Goal: Understand site structure: Understand site structure

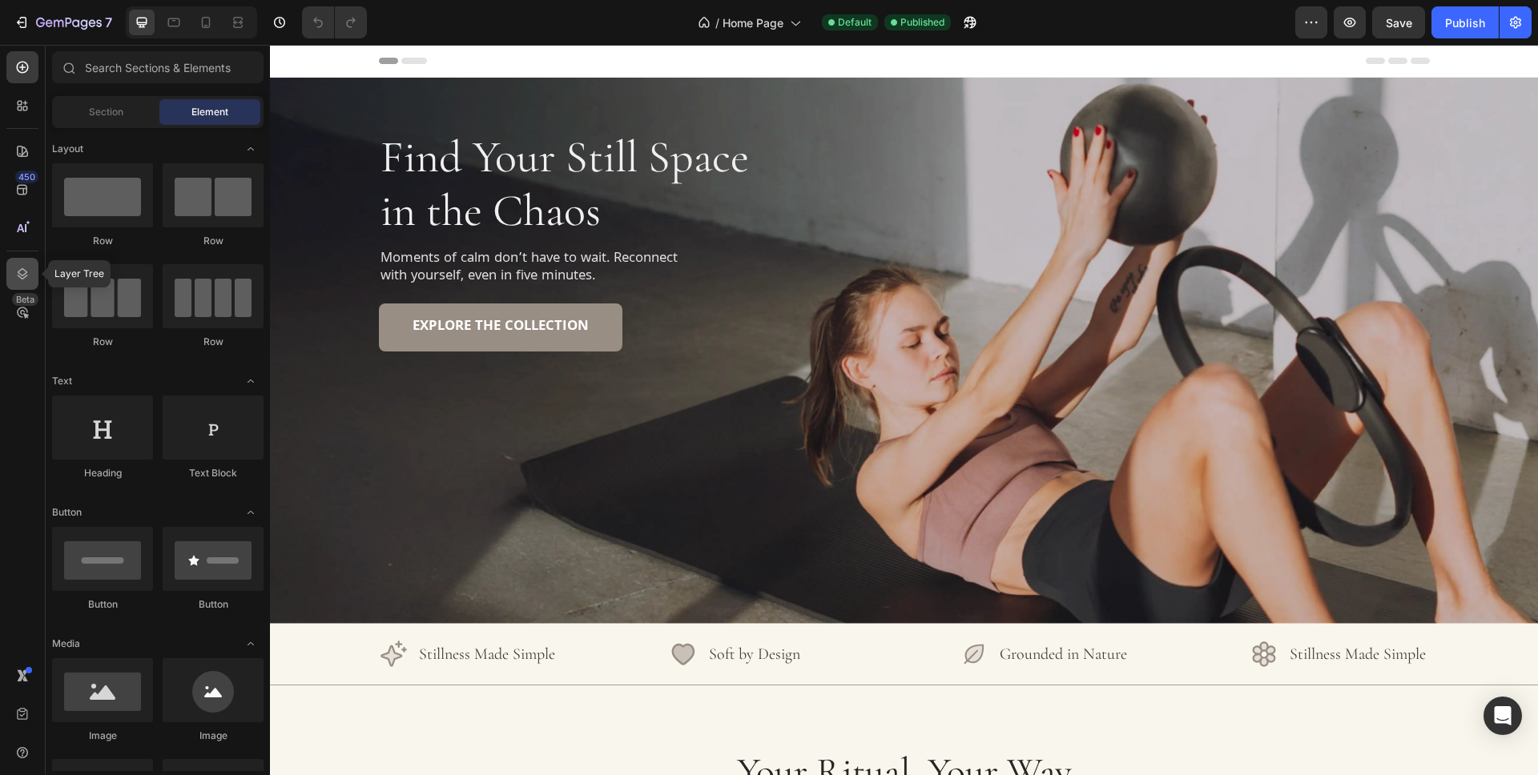
click at [21, 280] on icon at bounding box center [22, 274] width 16 height 16
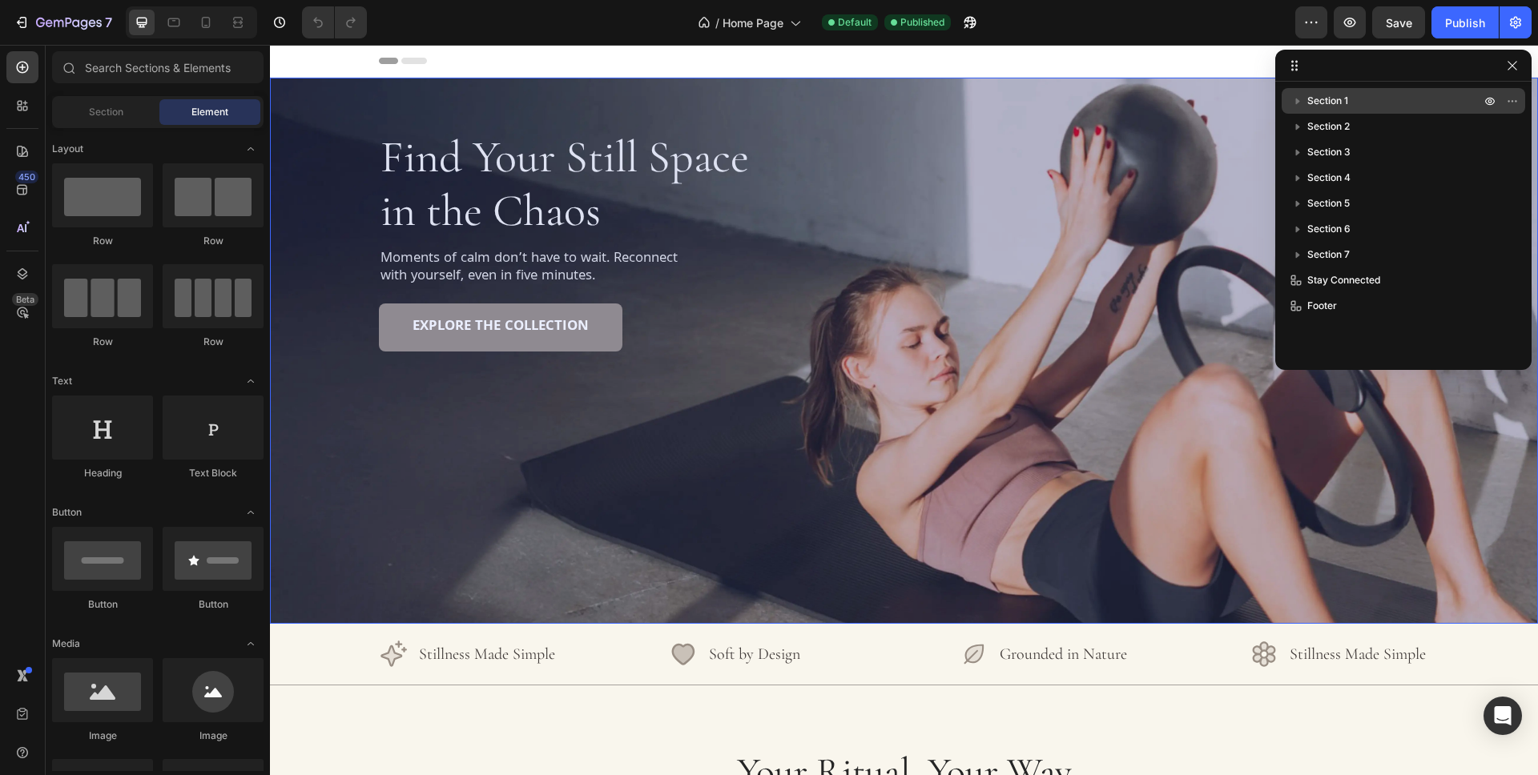
click at [1362, 102] on p "Section 1" at bounding box center [1395, 101] width 176 height 16
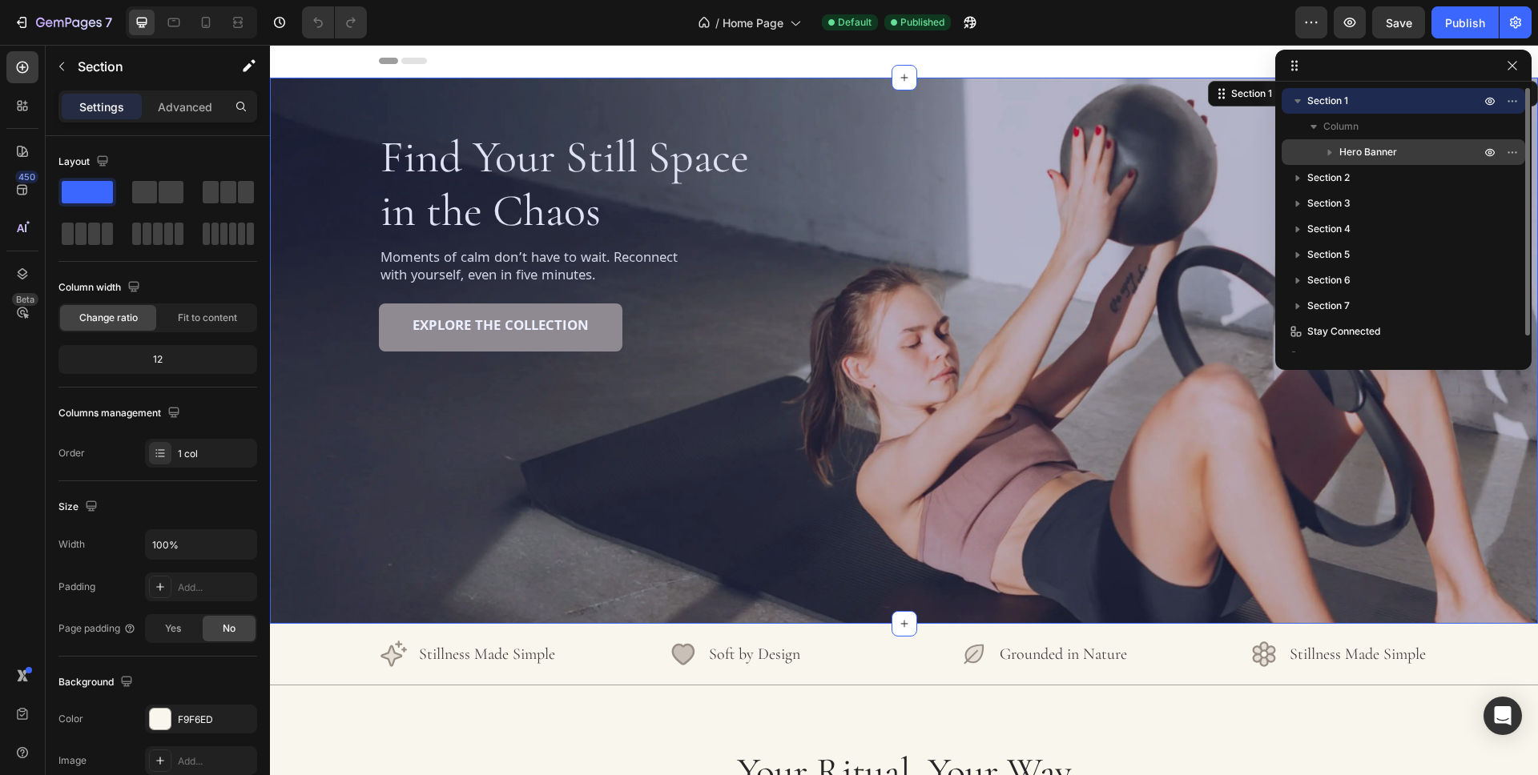
click at [1401, 152] on p "Hero Banner" at bounding box center [1411, 152] width 144 height 16
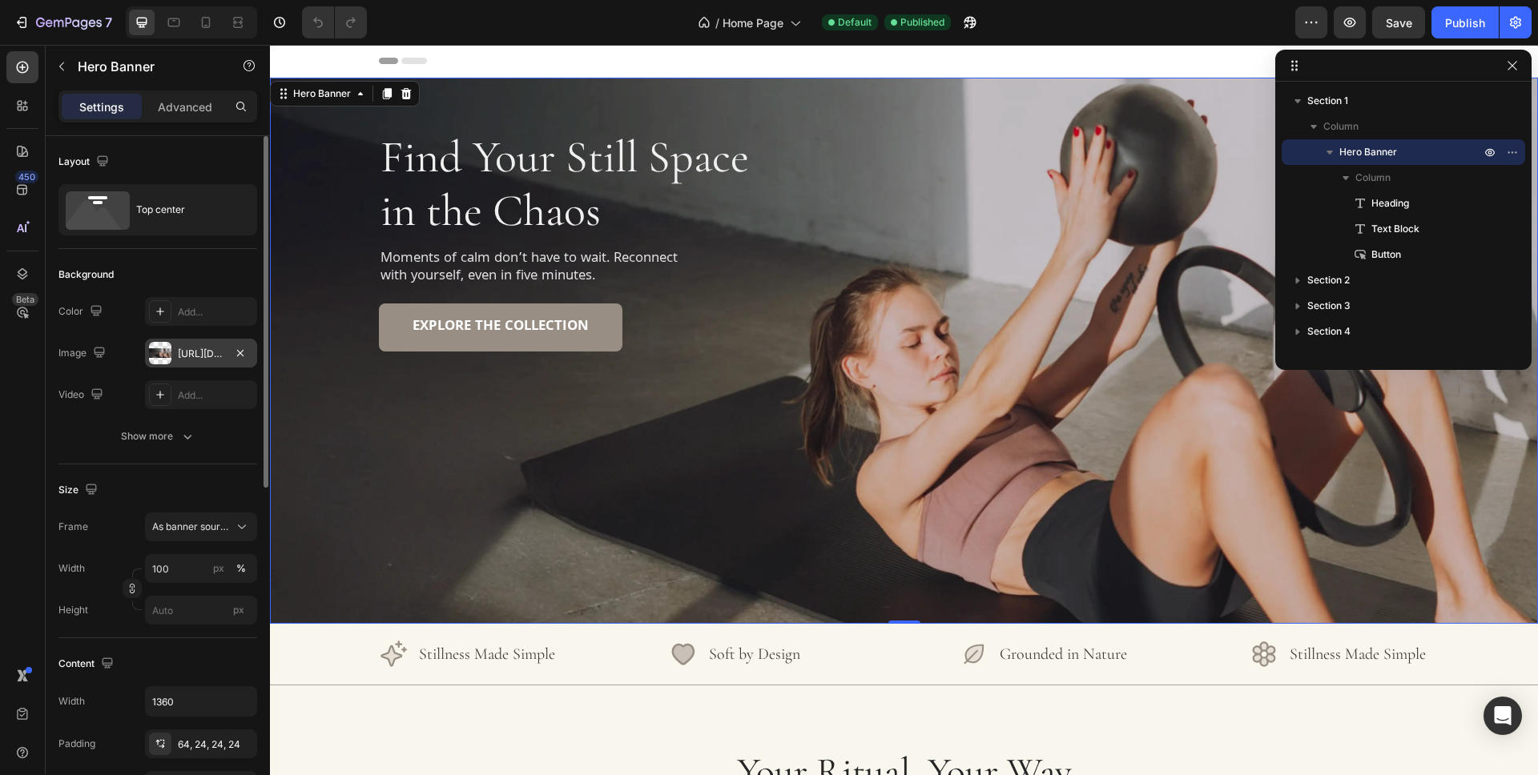
click at [166, 356] on div at bounding box center [160, 353] width 22 height 22
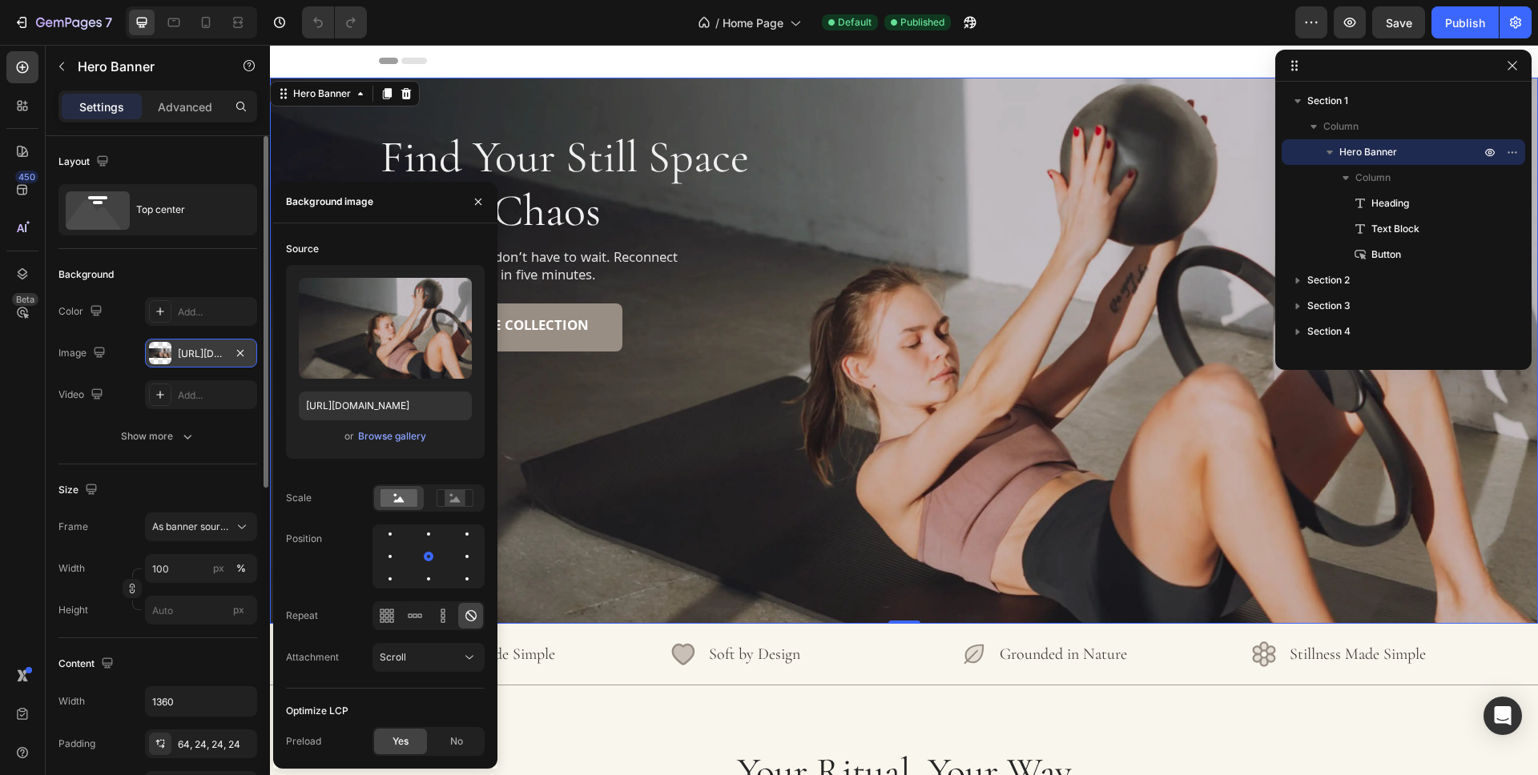
click at [166, 356] on div at bounding box center [160, 353] width 22 height 22
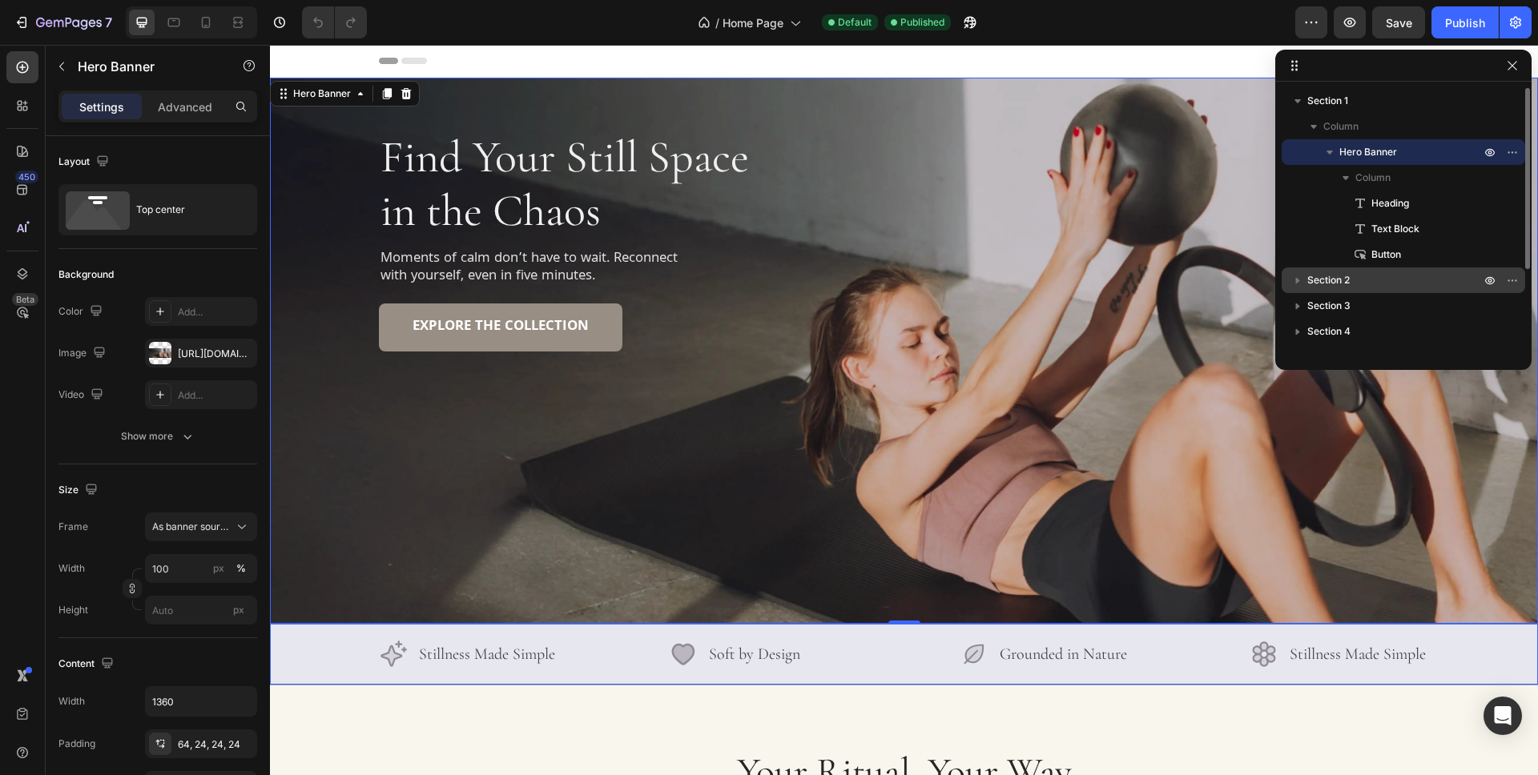
drag, startPoint x: 1380, startPoint y: 283, endPoint x: 1409, endPoint y: 281, distance: 28.9
click at [1380, 283] on p "Section 2" at bounding box center [1395, 280] width 176 height 16
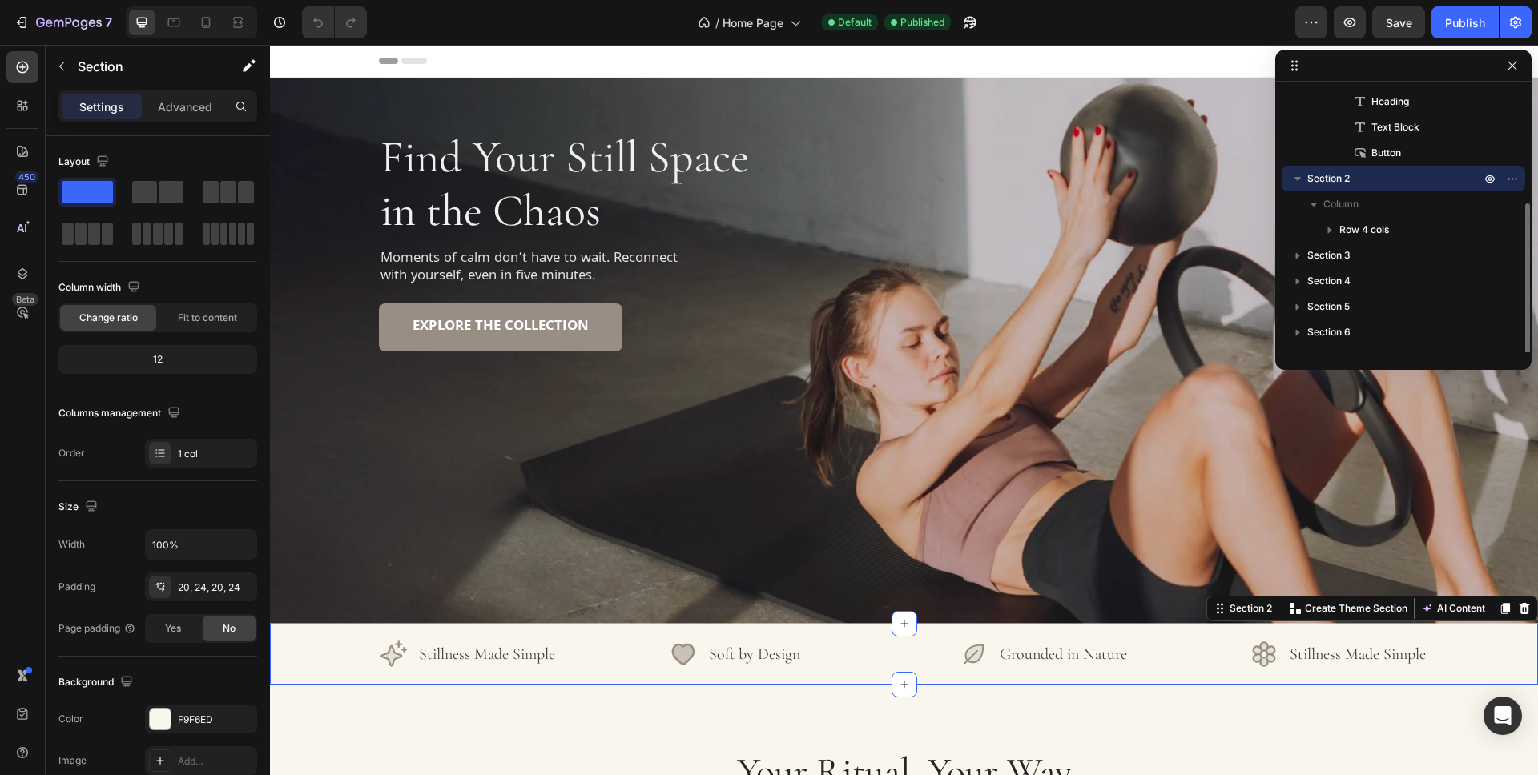
scroll to position [135, 0]
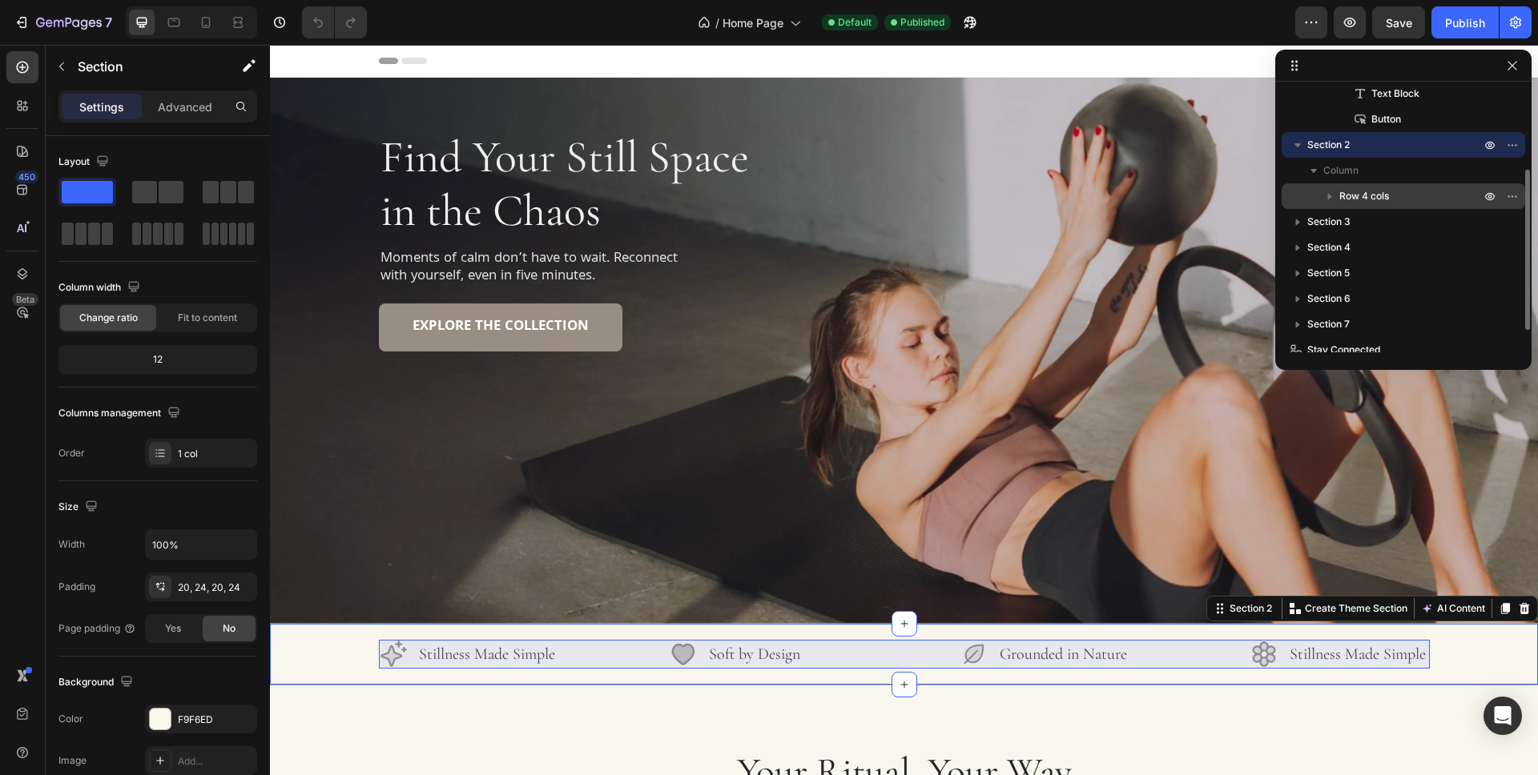
click at [1417, 195] on p "Row 4 cols" at bounding box center [1411, 196] width 144 height 16
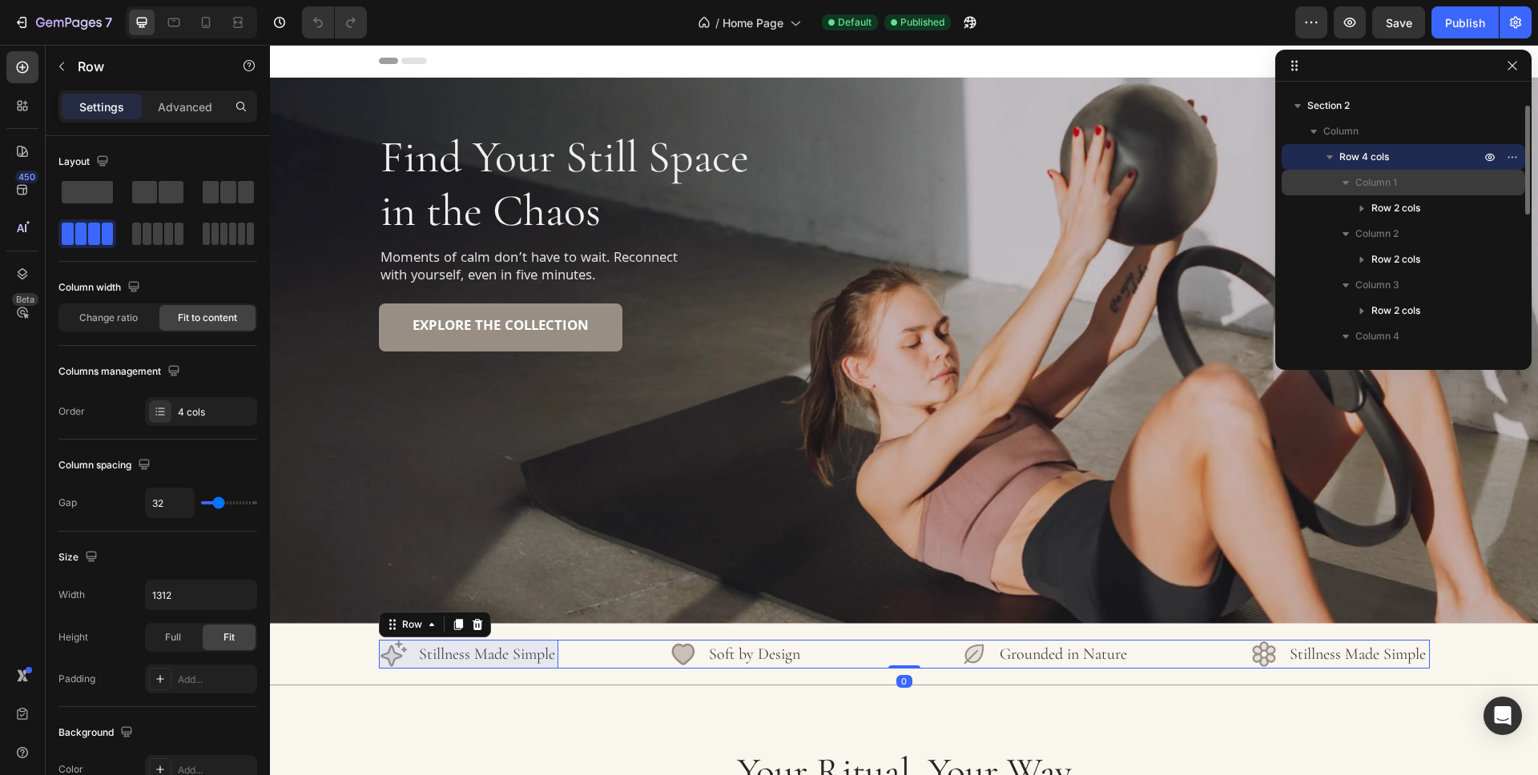
scroll to position [224, 0]
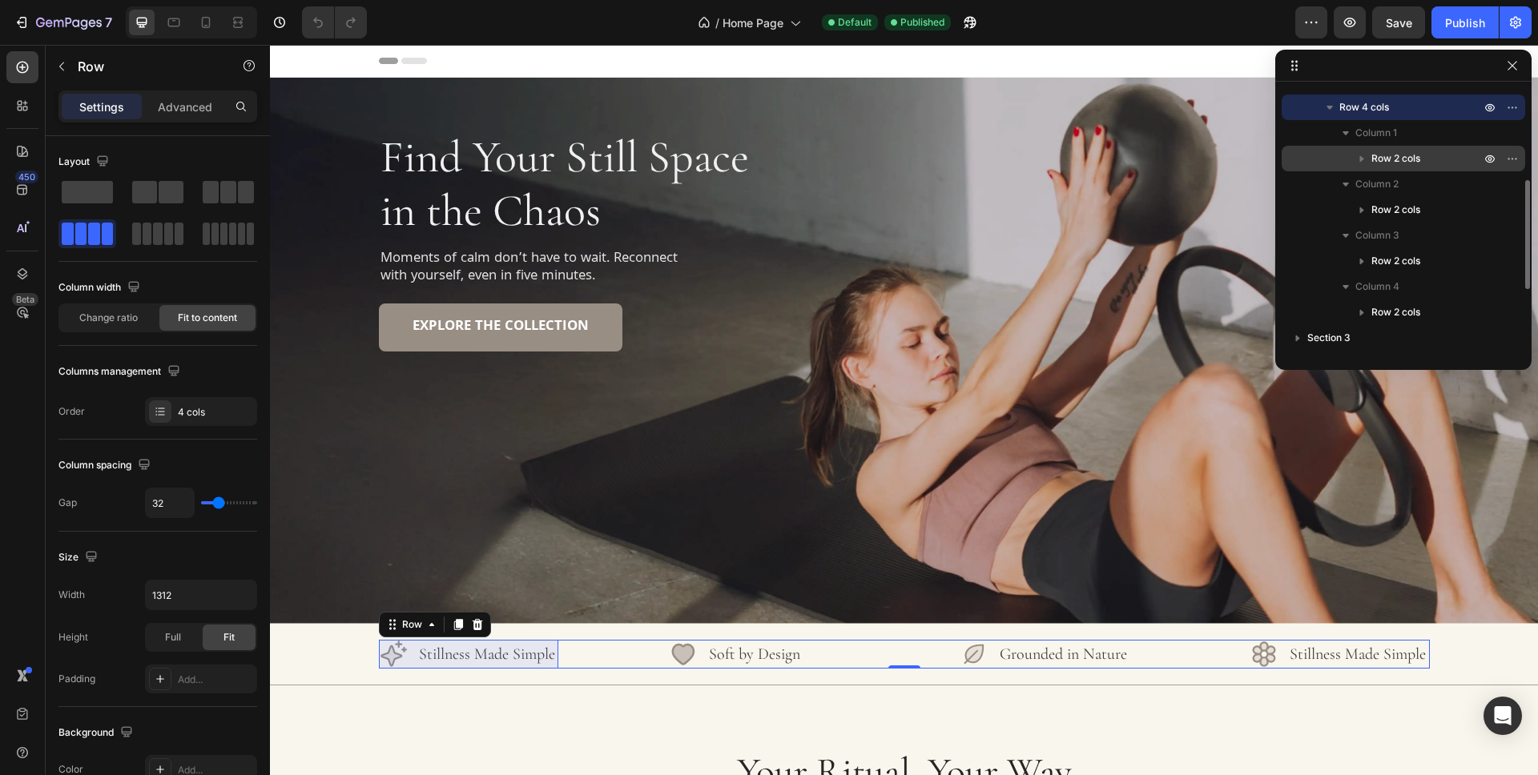
click at [1427, 154] on p "Row 2 cols" at bounding box center [1427, 159] width 112 height 16
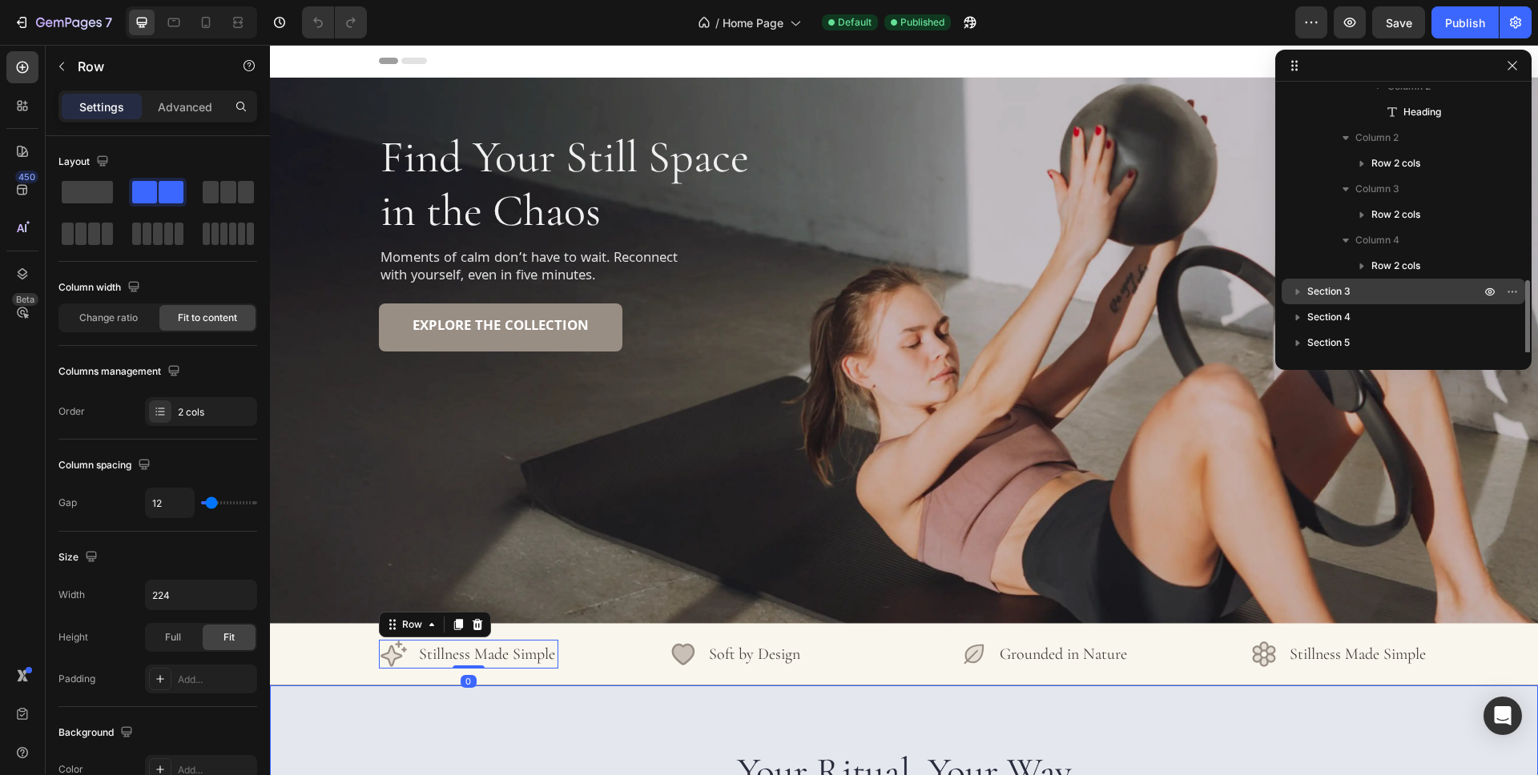
scroll to position [479, 0]
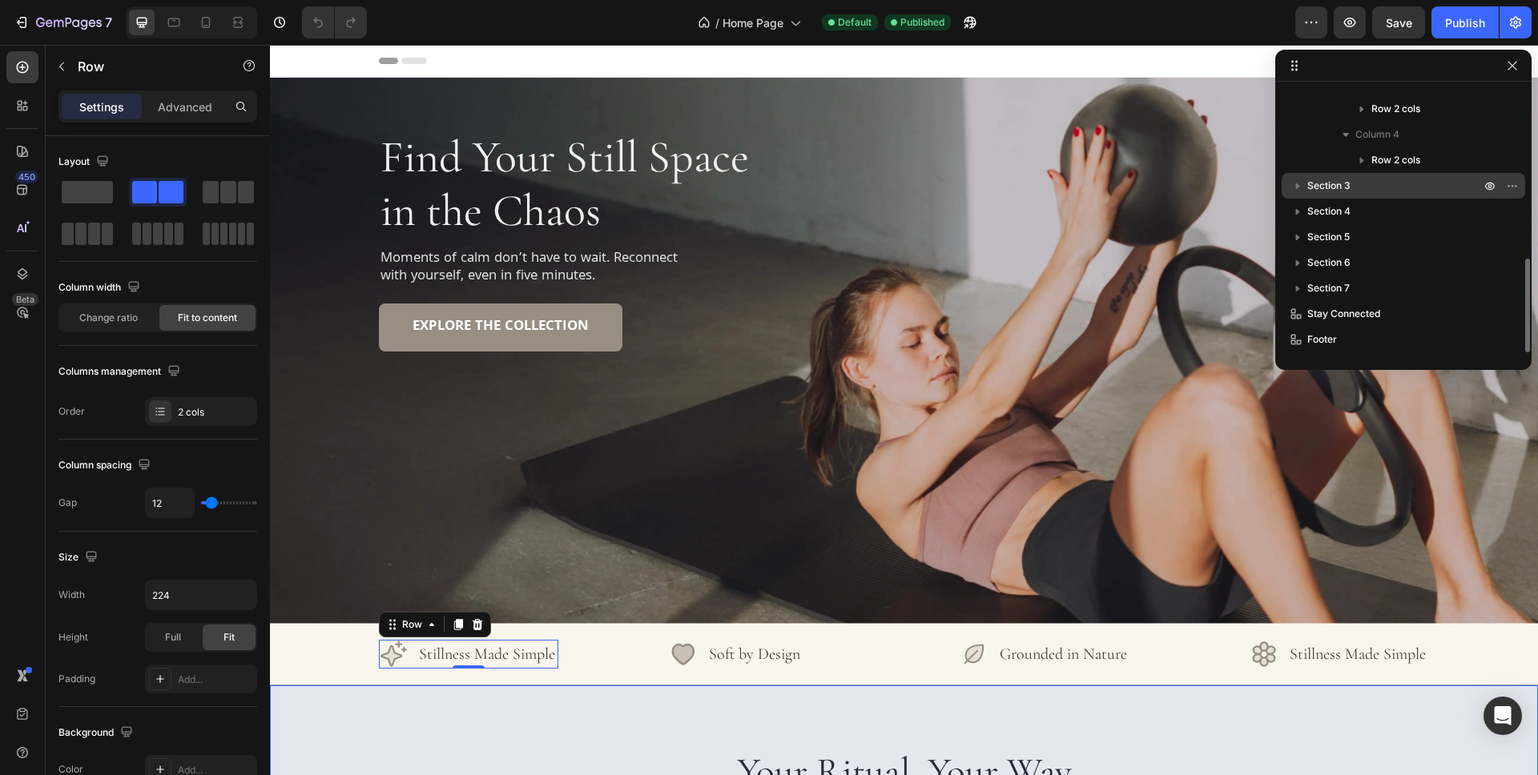
click at [1380, 183] on p "Section 3" at bounding box center [1395, 186] width 176 height 16
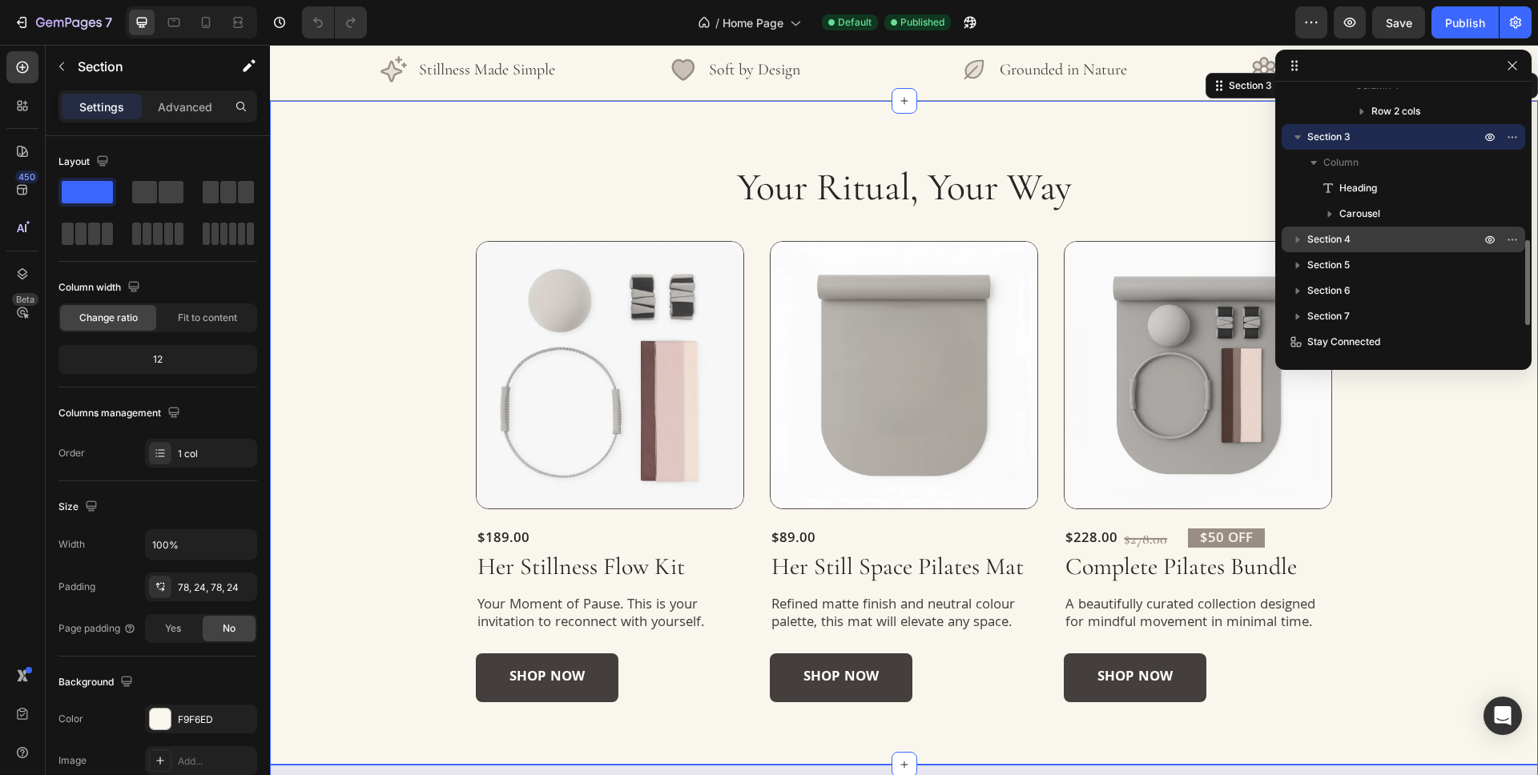
scroll to position [556, 0]
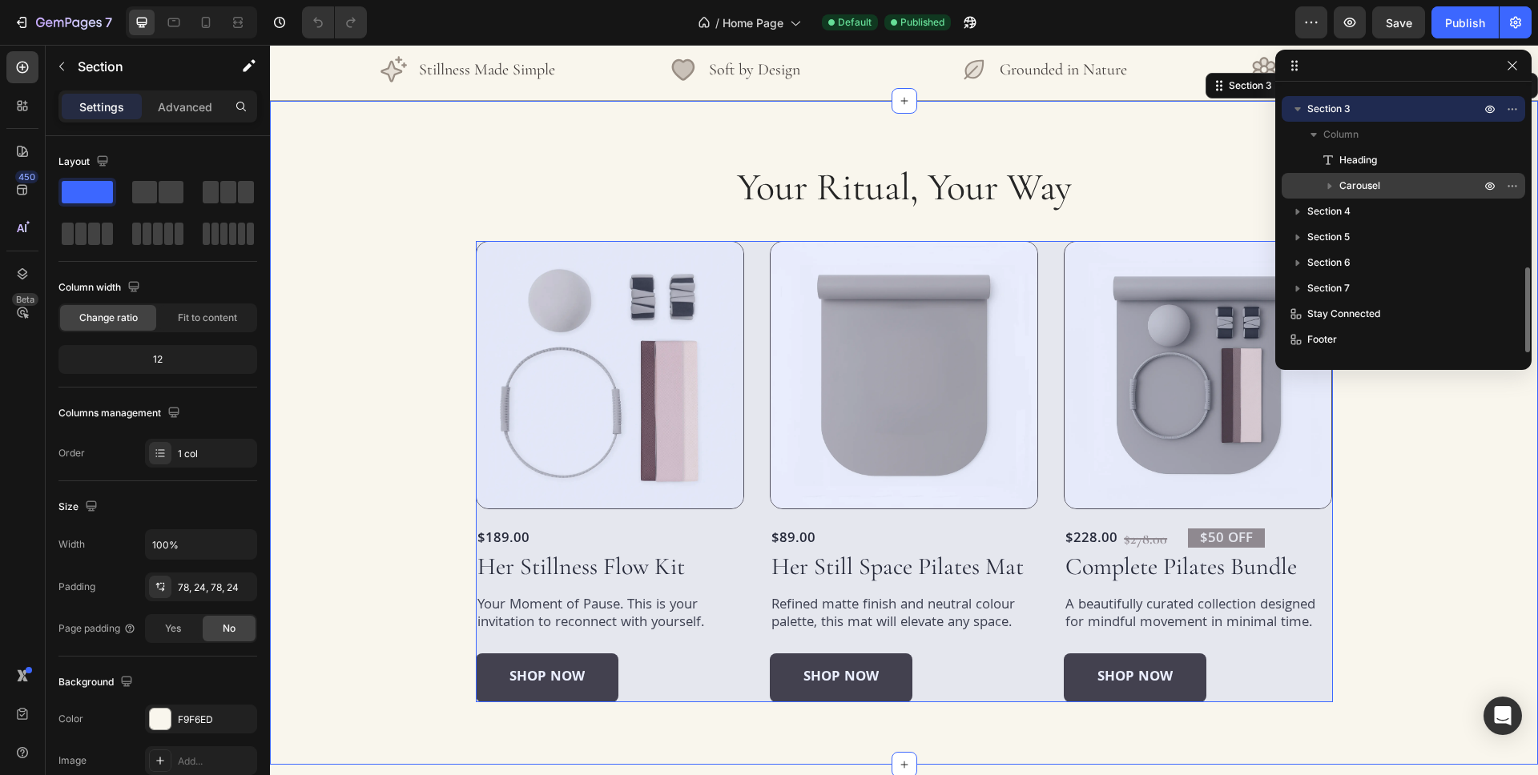
click at [1403, 174] on div "Carousel" at bounding box center [1403, 186] width 231 height 26
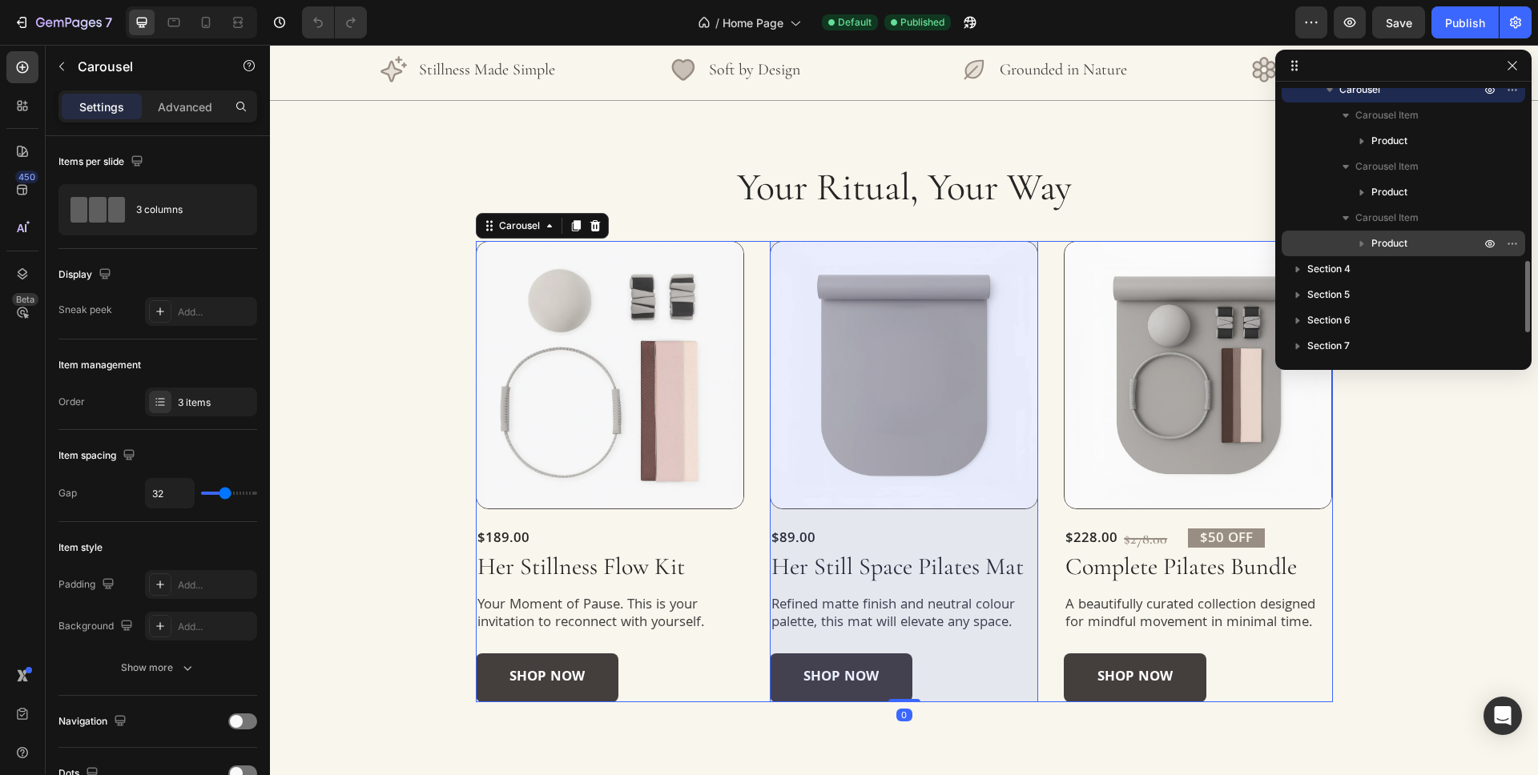
scroll to position [649, 0]
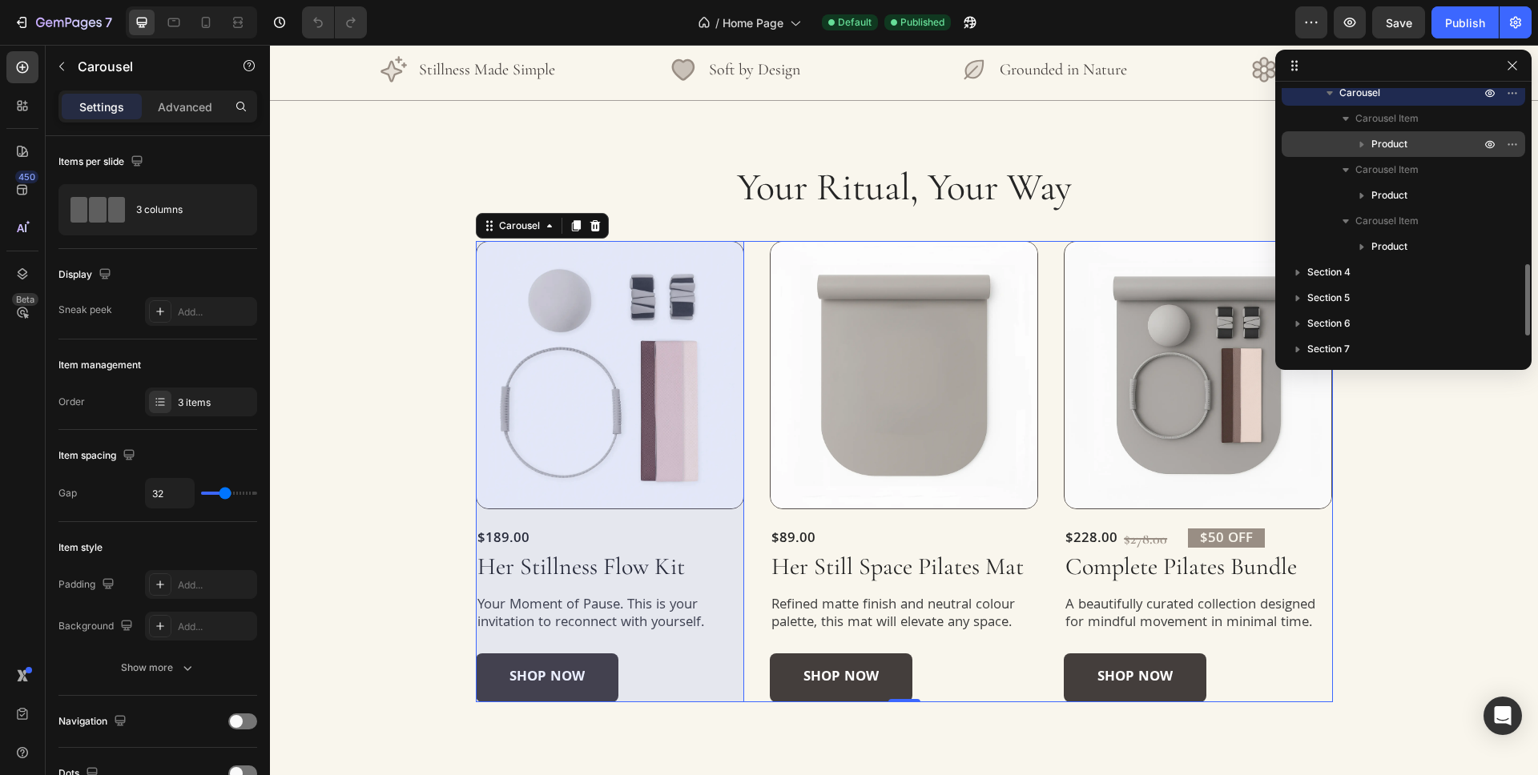
click at [1419, 147] on p "Product" at bounding box center [1427, 144] width 112 height 16
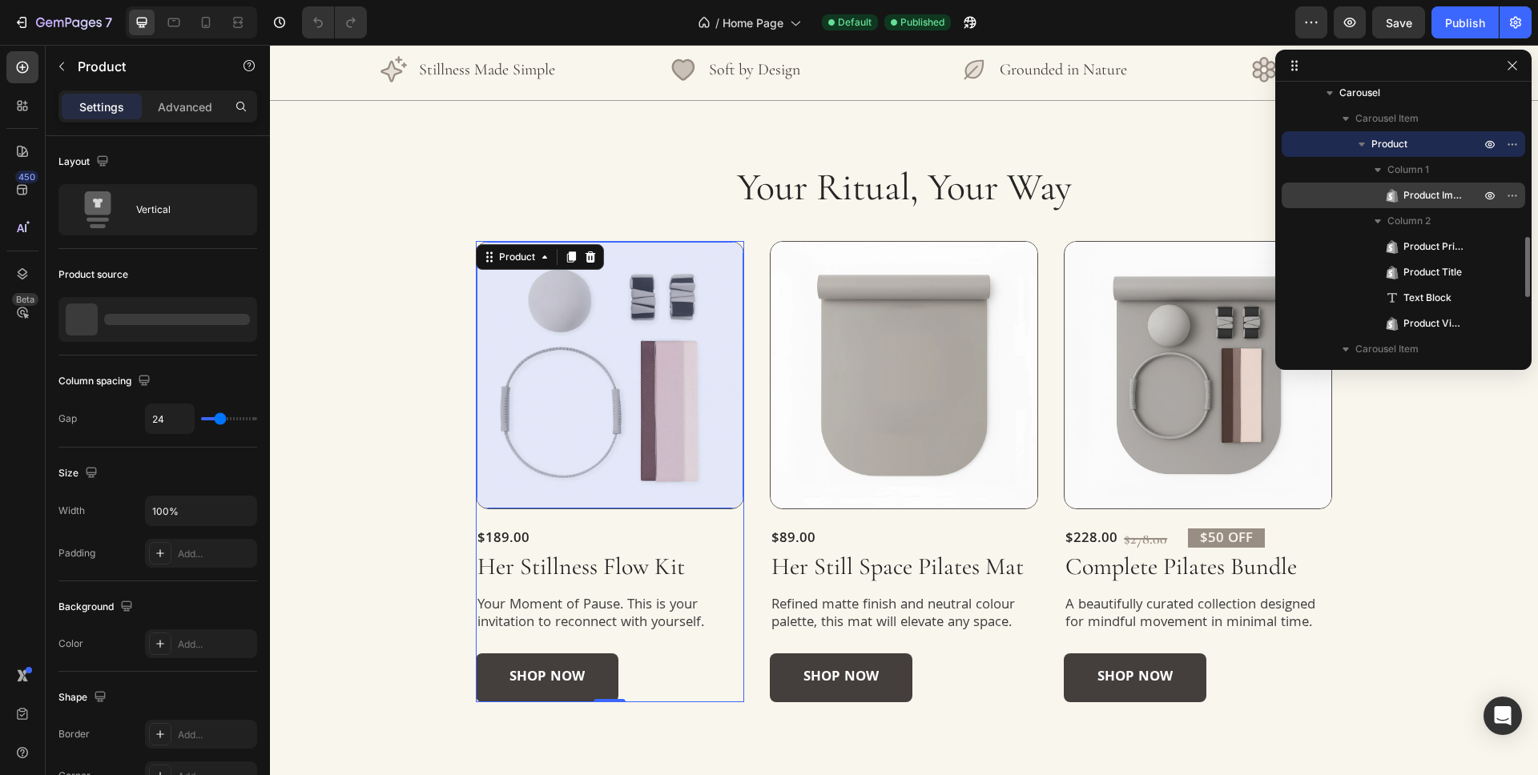
click at [1440, 199] on span "Product Images" at bounding box center [1433, 195] width 61 height 16
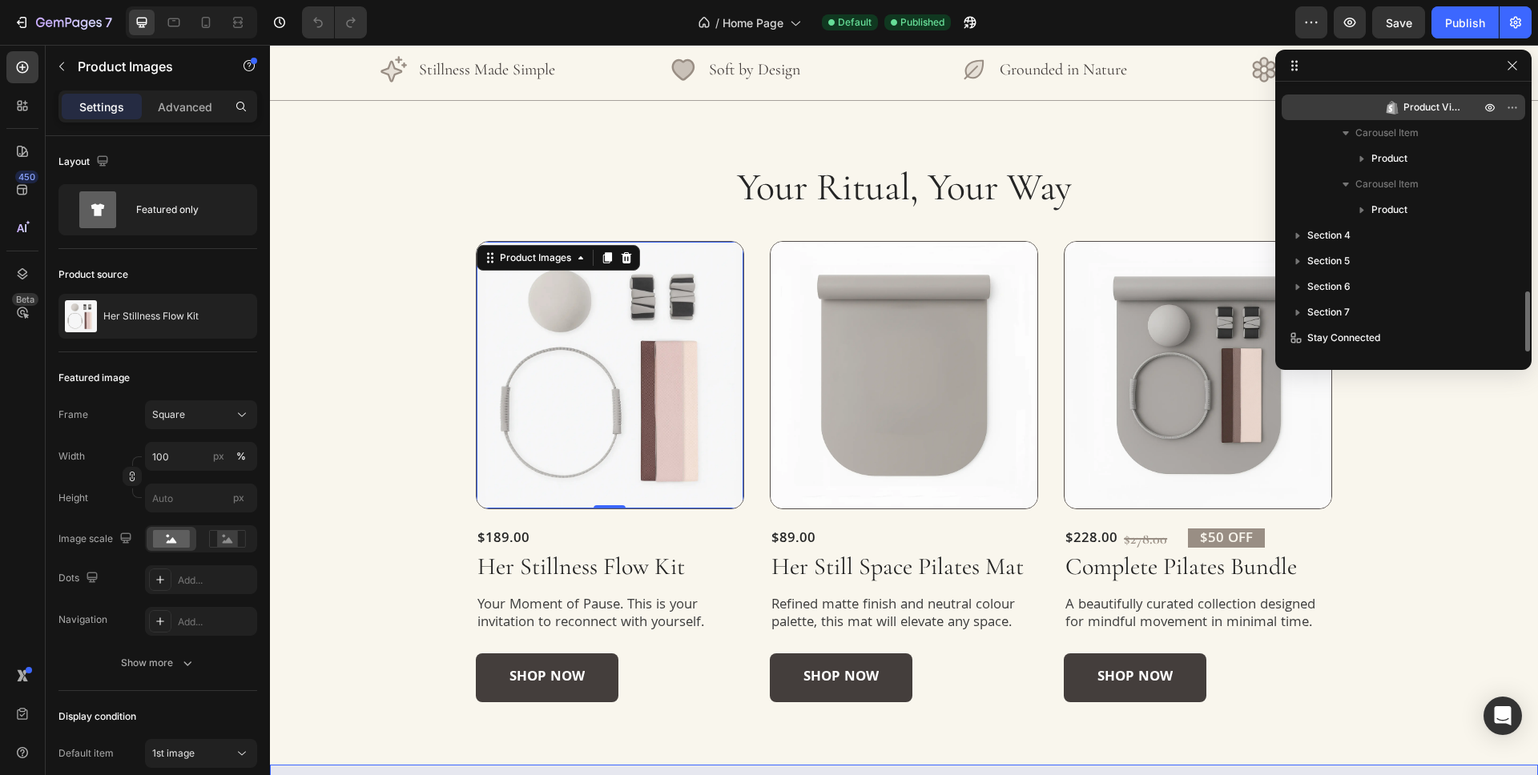
scroll to position [874, 0]
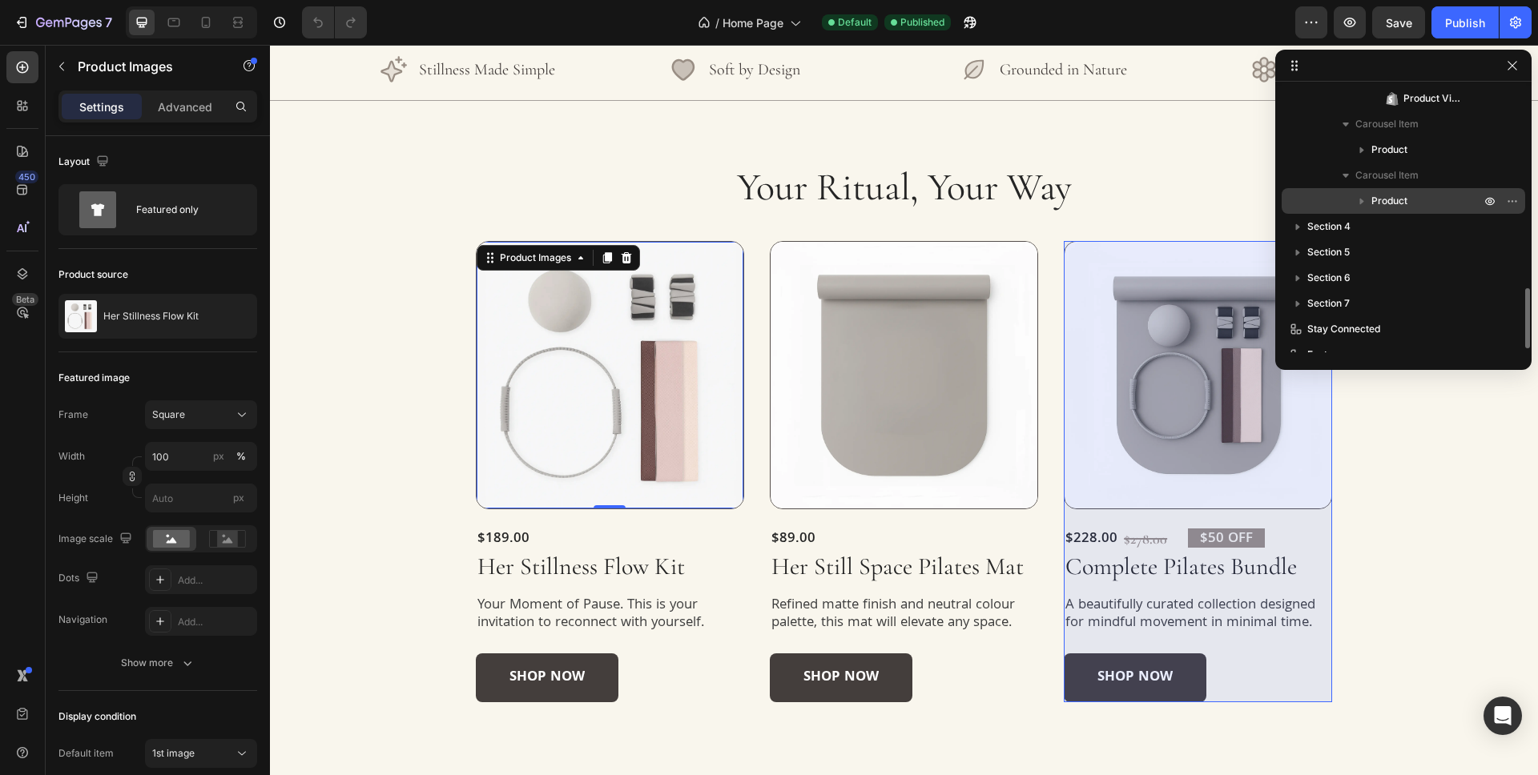
click at [1437, 207] on p "Product" at bounding box center [1427, 201] width 112 height 16
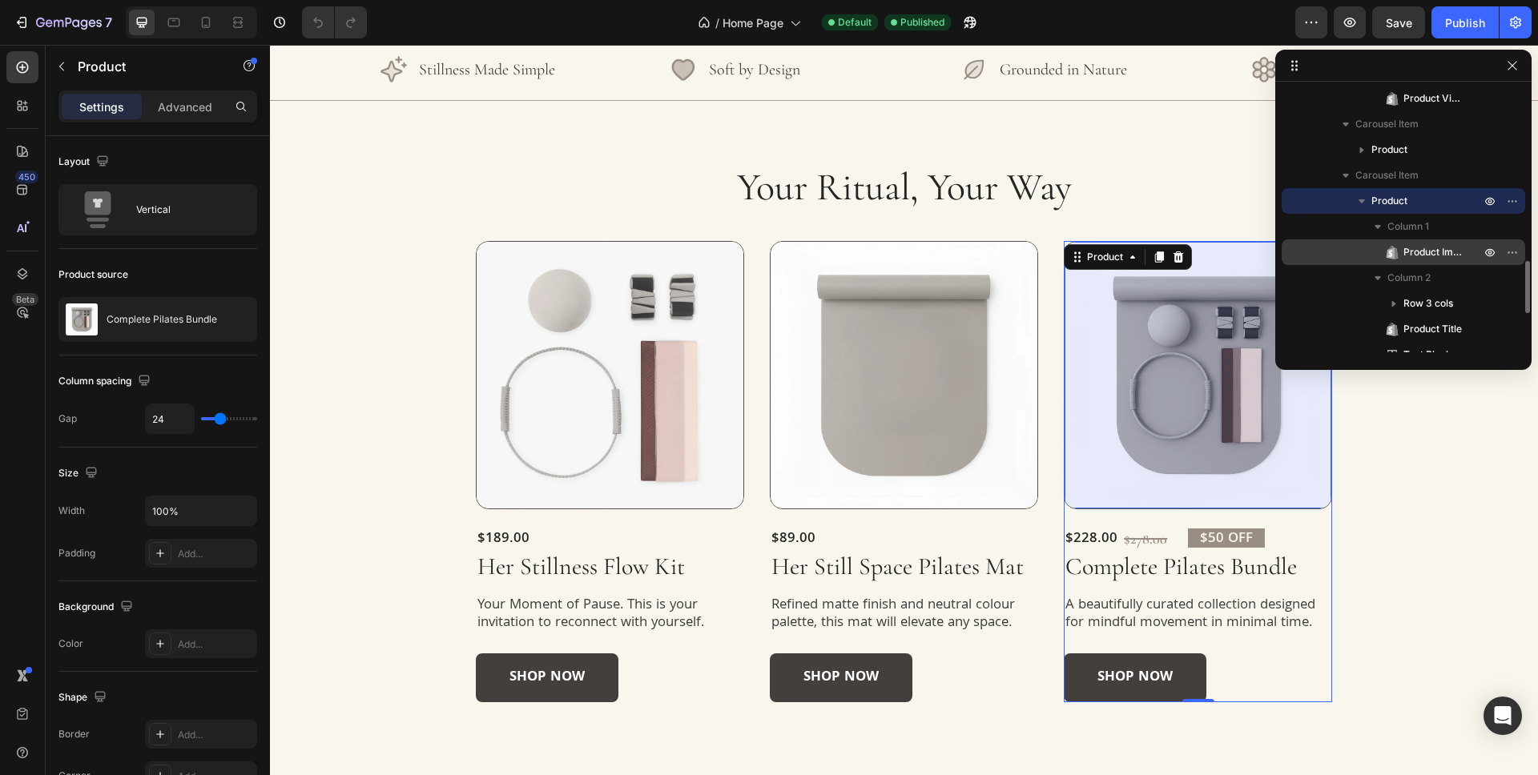
click at [1447, 257] on span "Product Images" at bounding box center [1433, 252] width 61 height 16
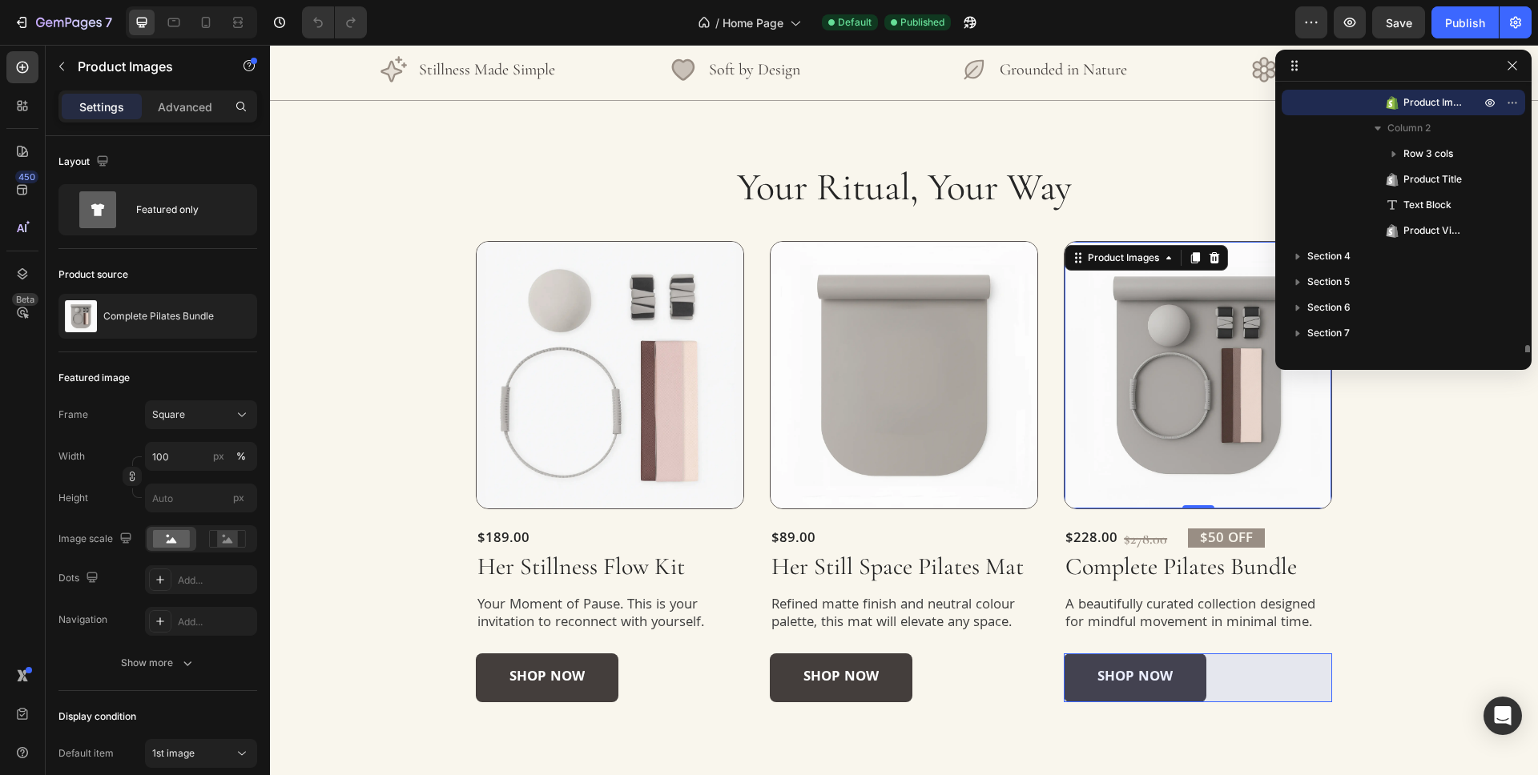
scroll to position [1069, 0]
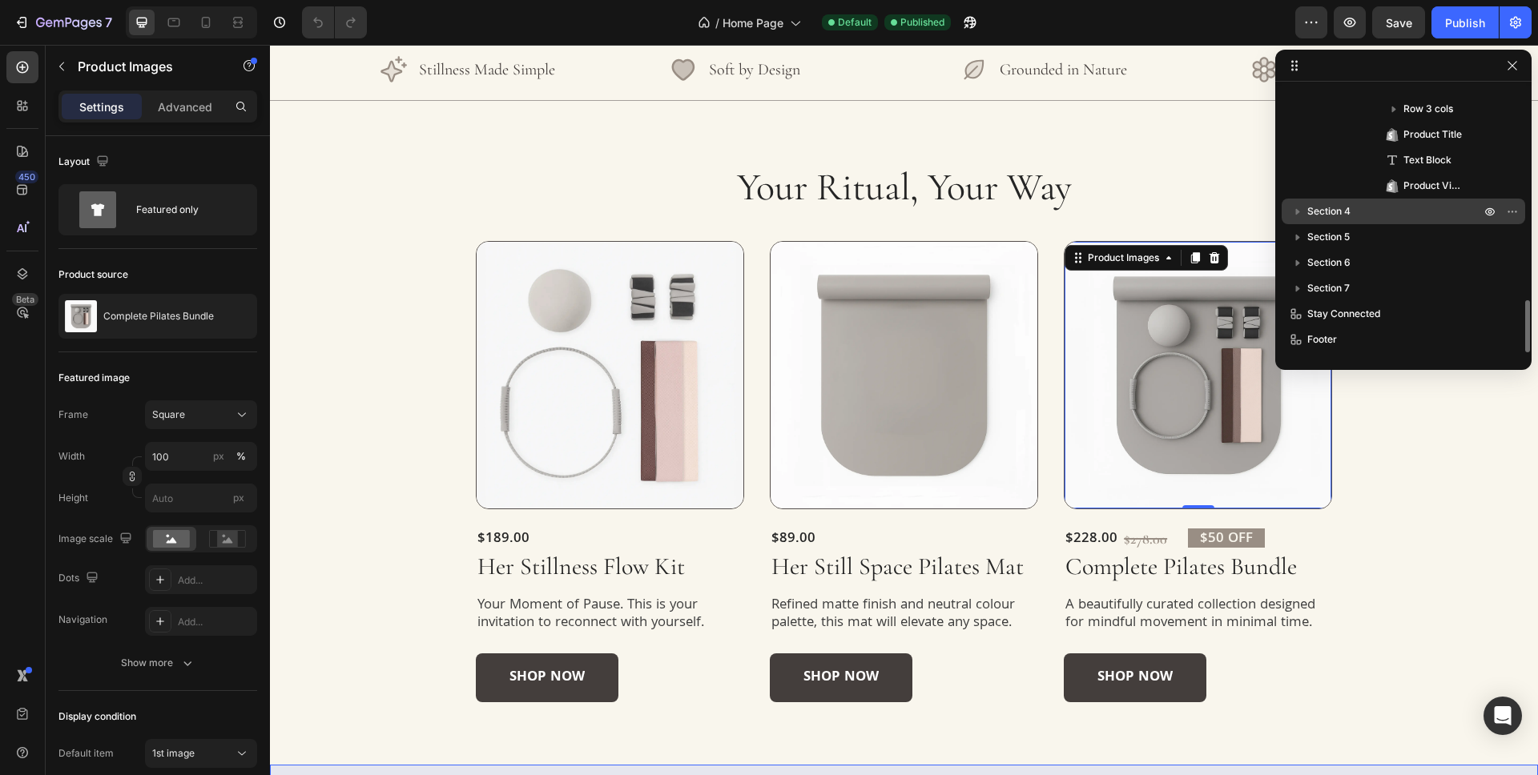
click at [1410, 211] on p "Section 4" at bounding box center [1395, 211] width 176 height 16
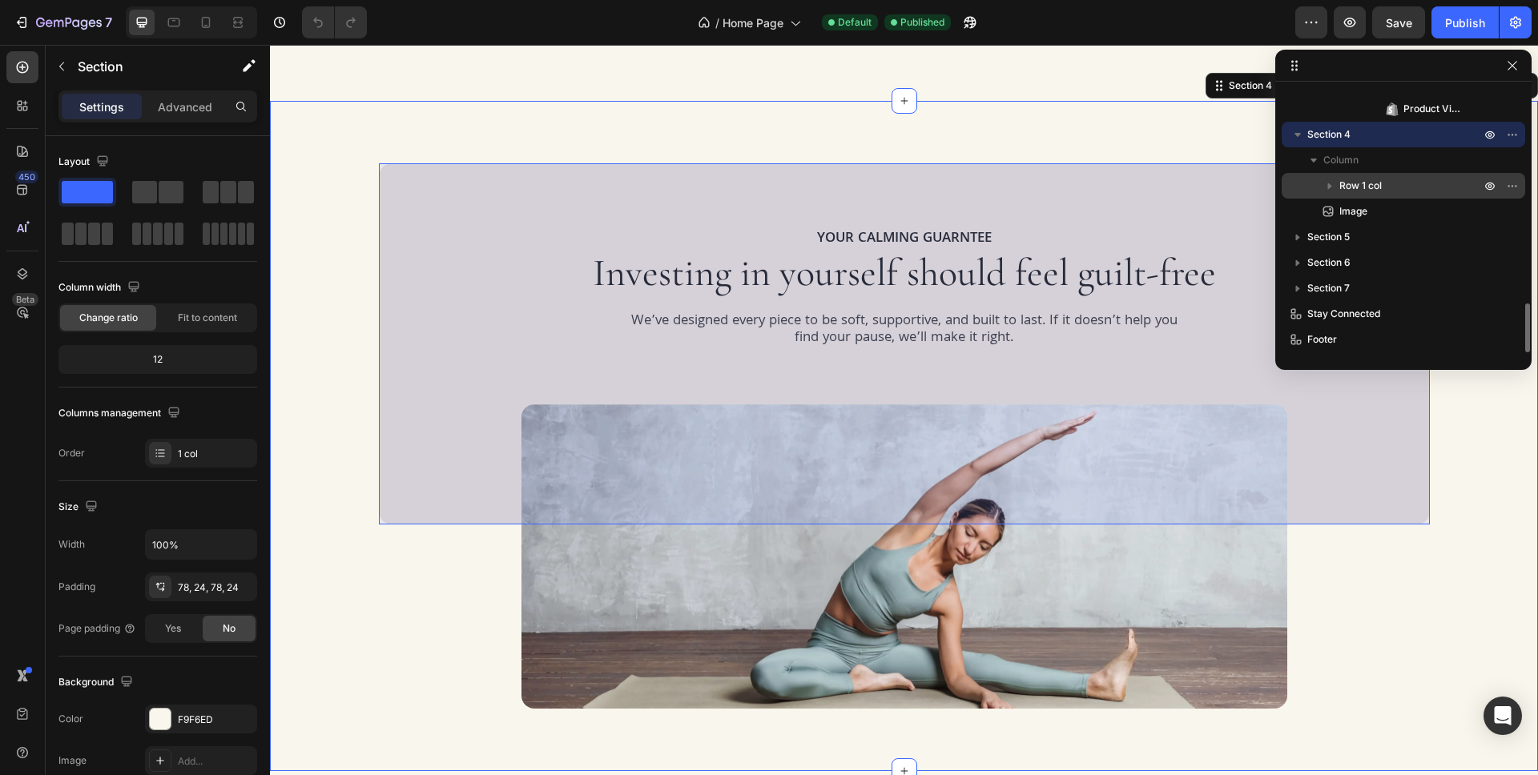
scroll to position [1145, 0]
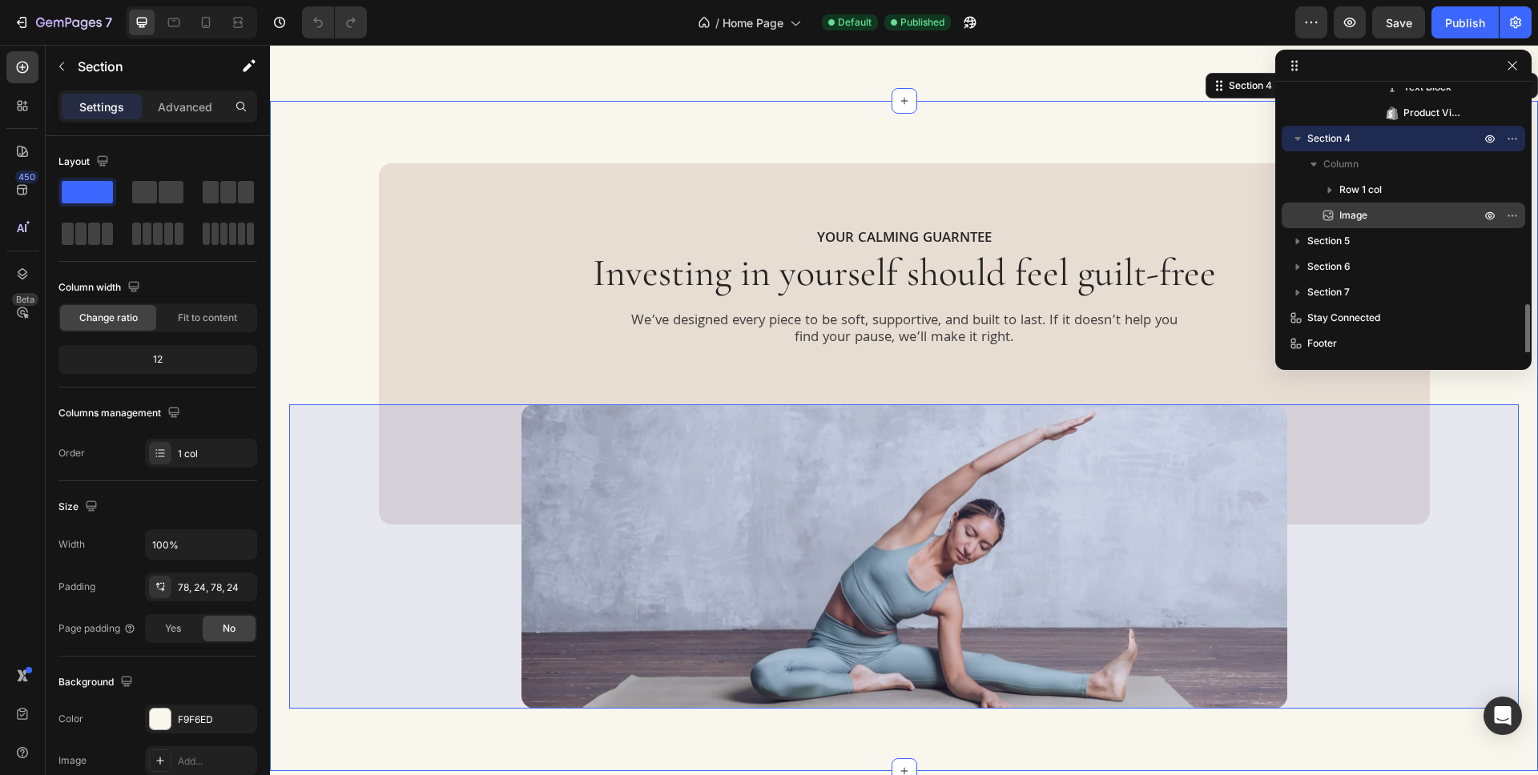
click at [1406, 211] on p "Image" at bounding box center [1392, 215] width 144 height 16
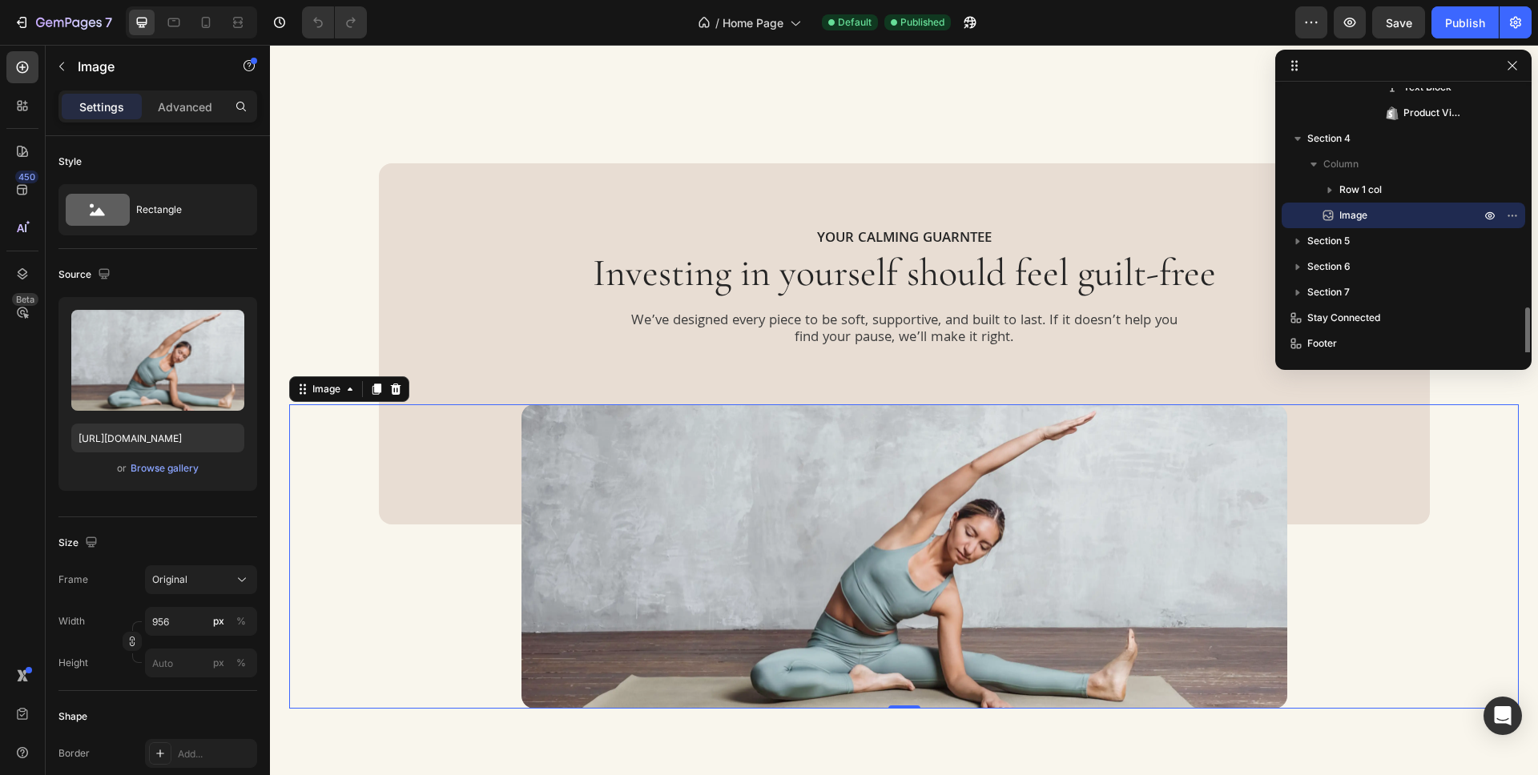
scroll to position [1145, 0]
click at [199, 109] on p "Advanced" at bounding box center [185, 107] width 54 height 17
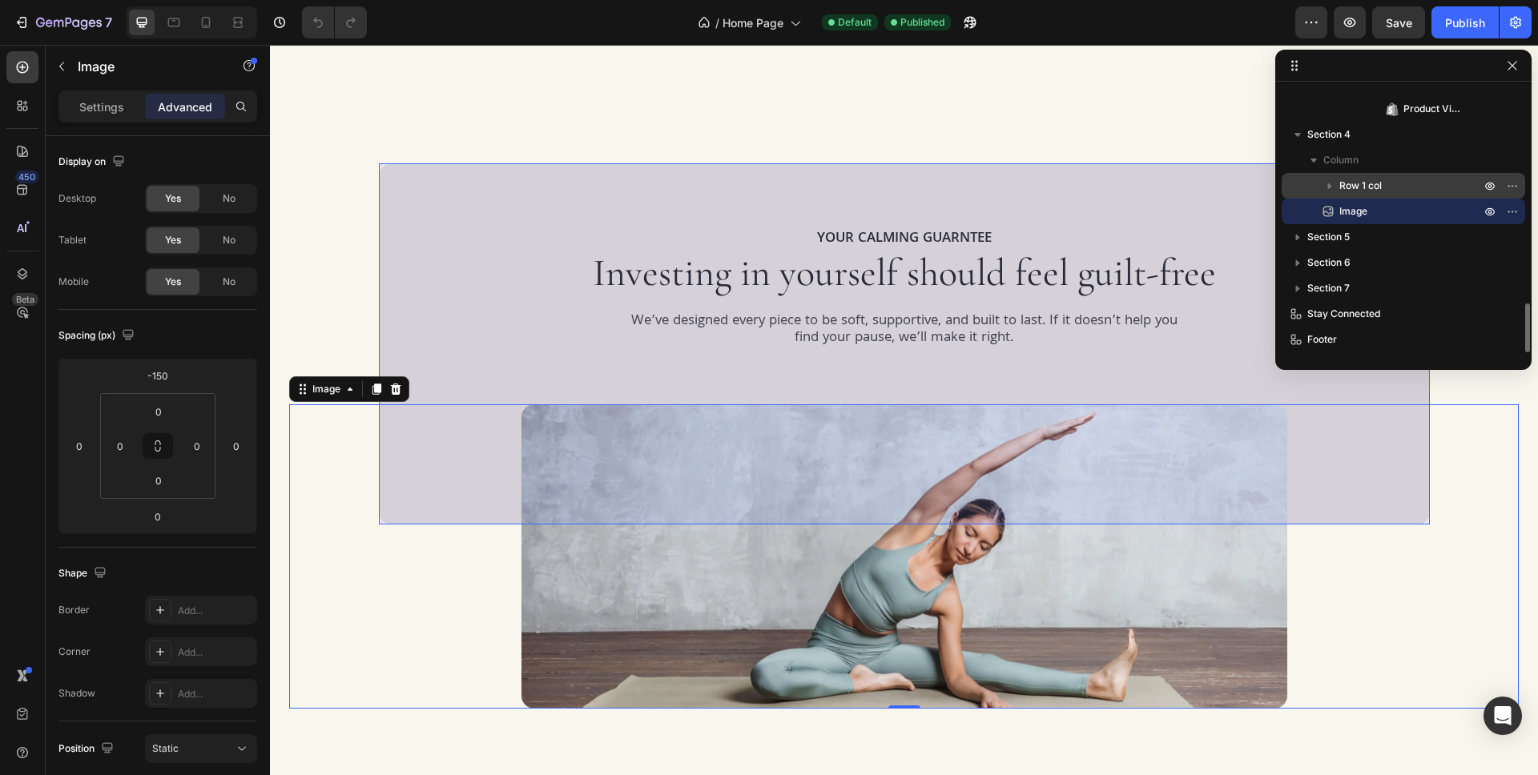
click at [1403, 178] on p "Row 1 col" at bounding box center [1411, 186] width 144 height 16
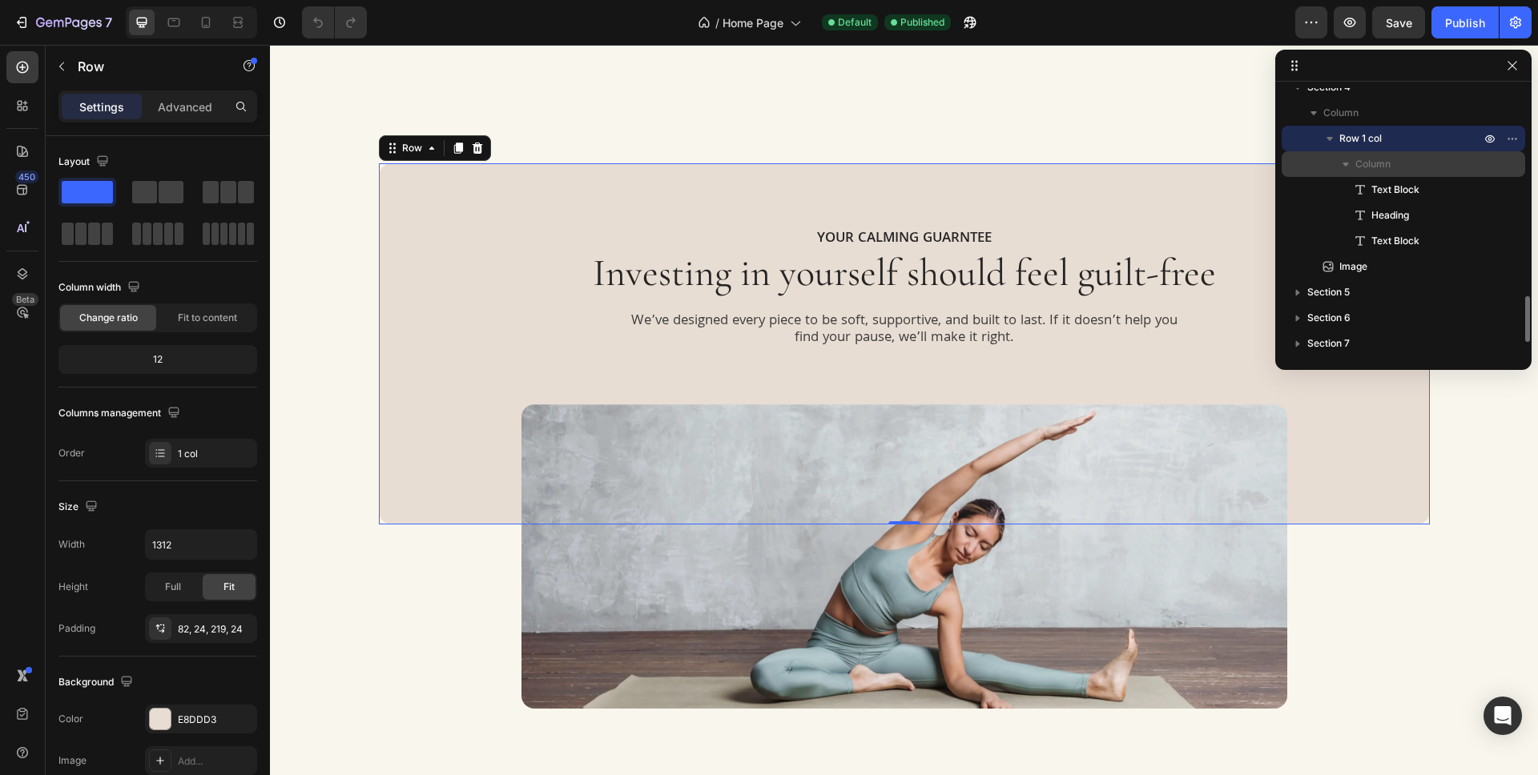
scroll to position [1248, 0]
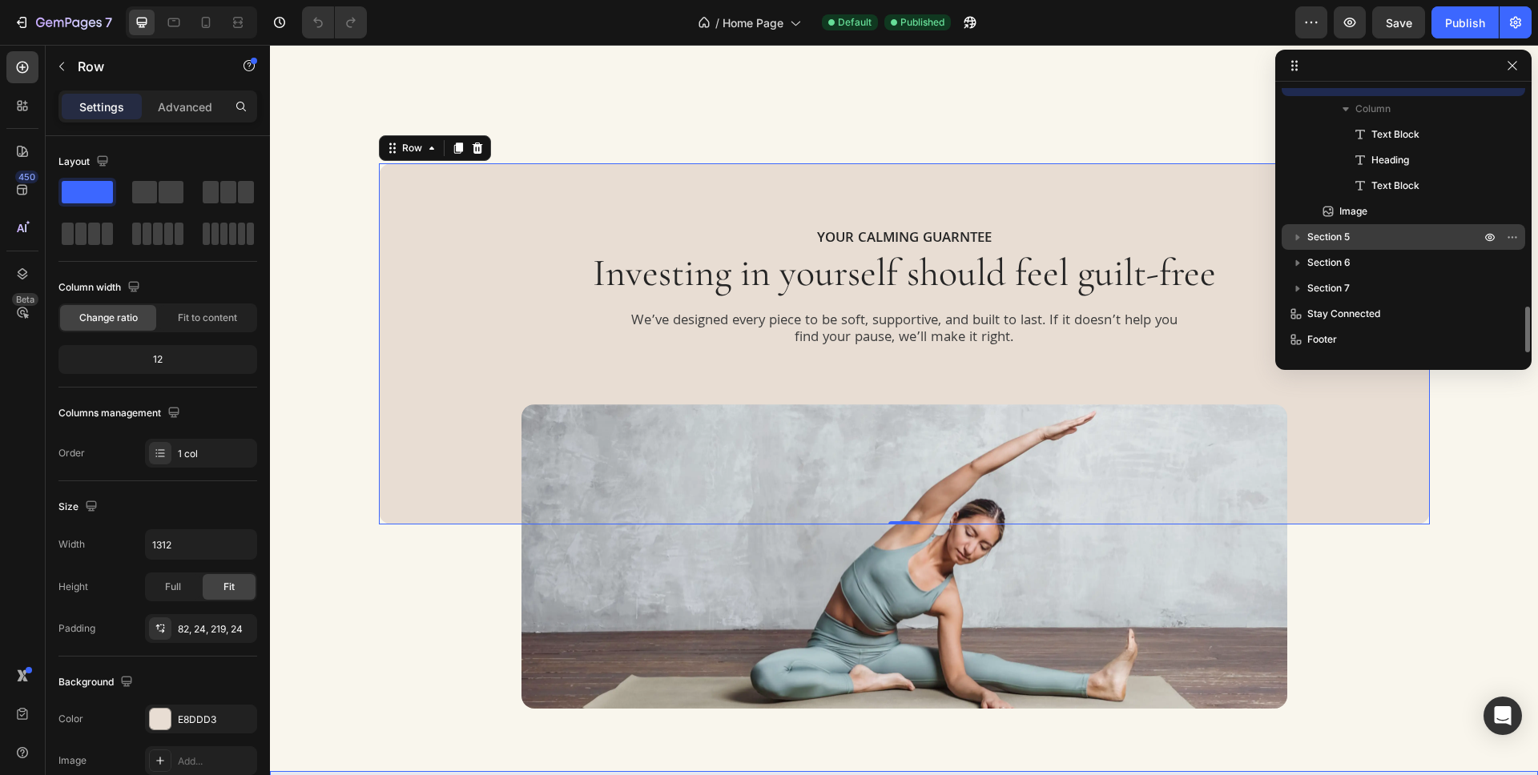
click at [1387, 241] on p "Section 5" at bounding box center [1395, 237] width 176 height 16
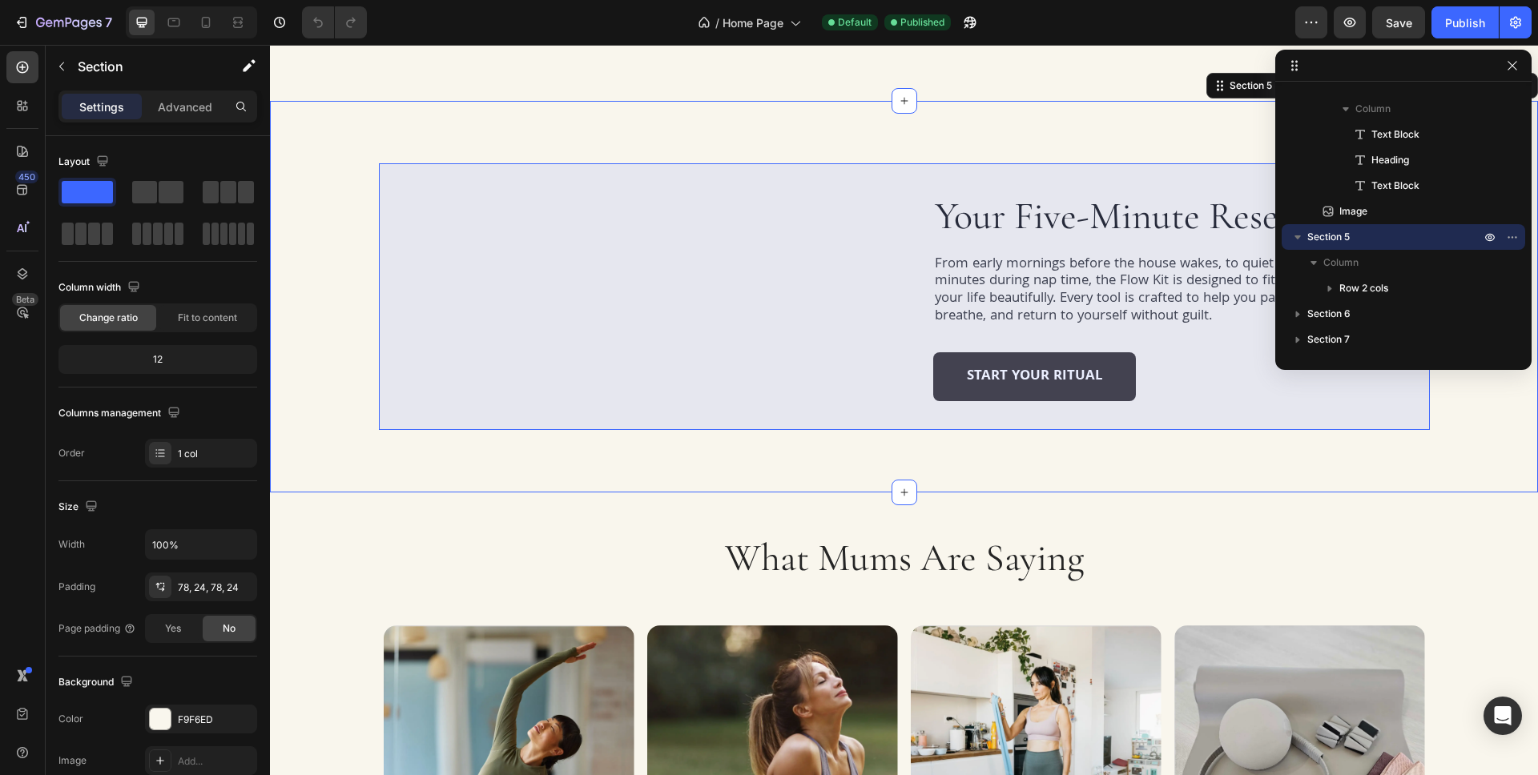
scroll to position [1299, 0]
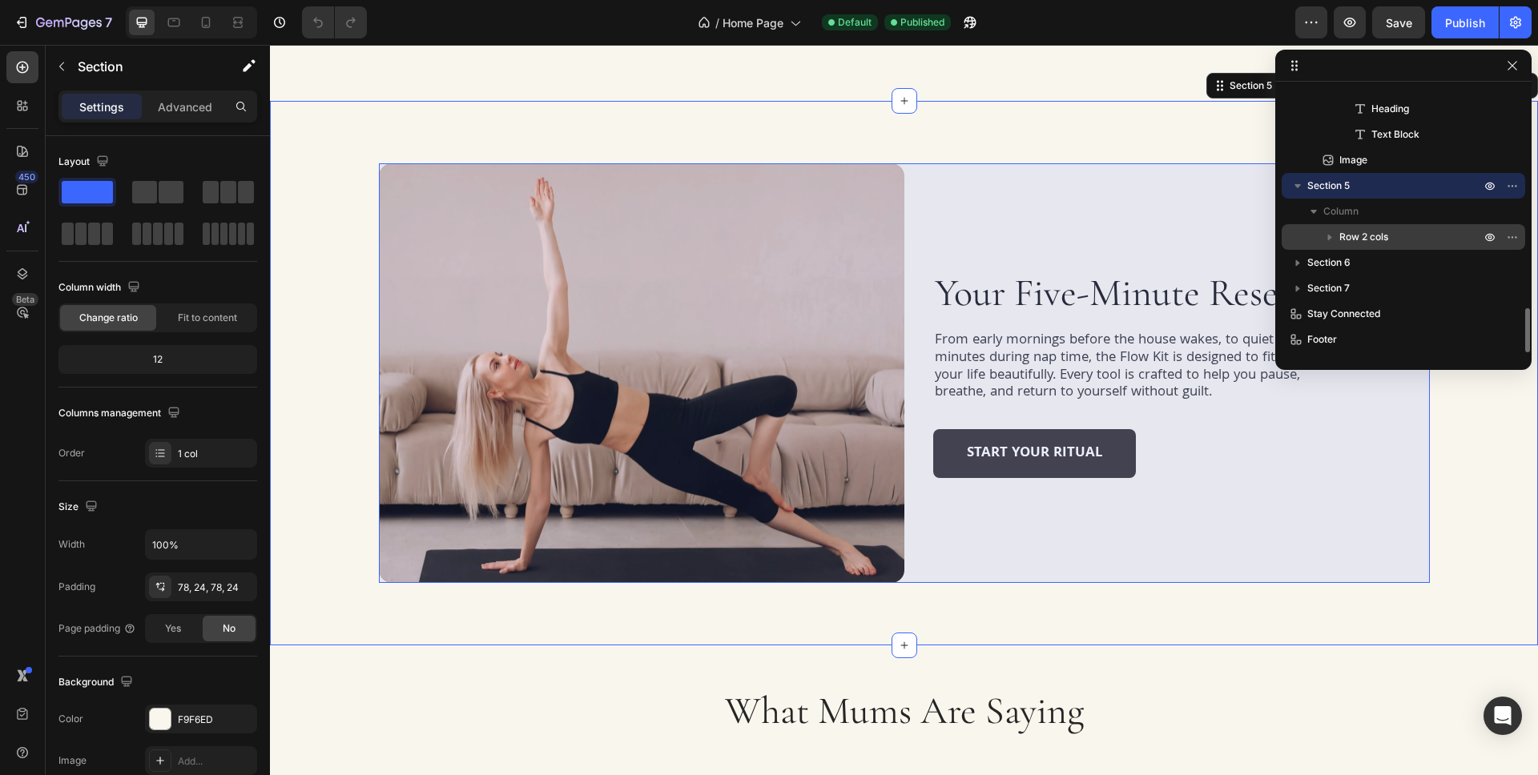
click at [1419, 244] on p "Row 2 cols" at bounding box center [1411, 237] width 144 height 16
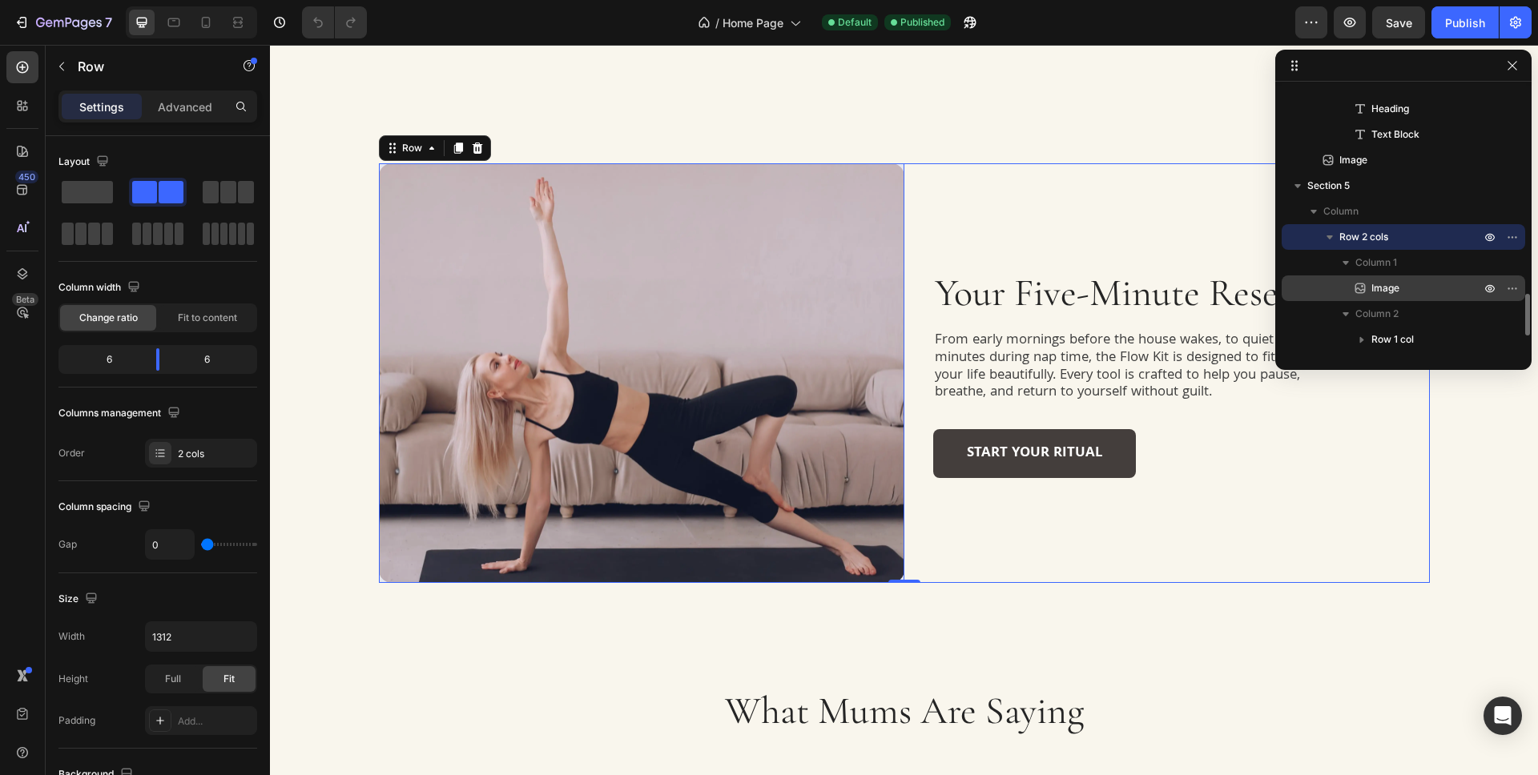
click at [1435, 290] on p "Image" at bounding box center [1408, 288] width 112 height 16
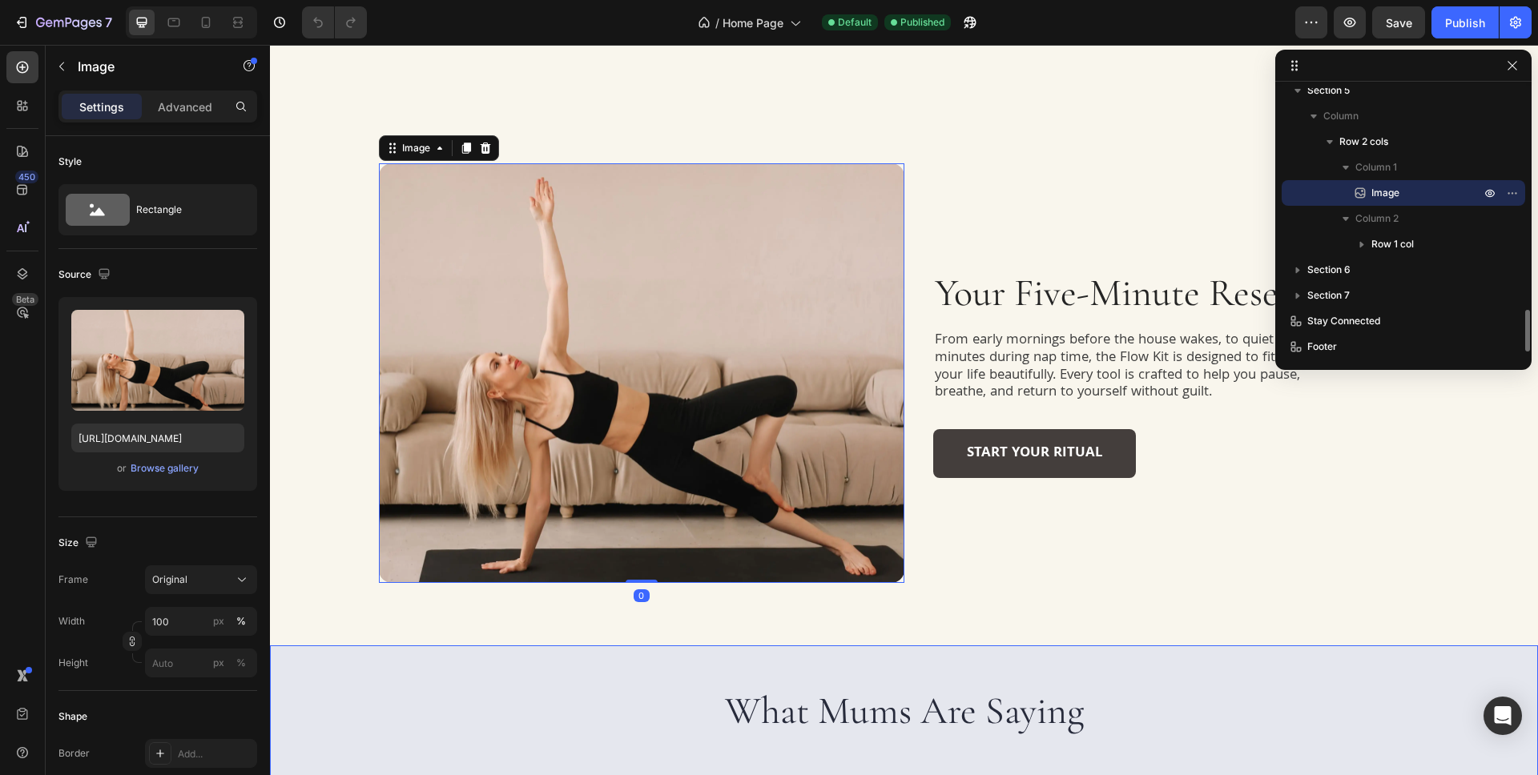
scroll to position [1398, 0]
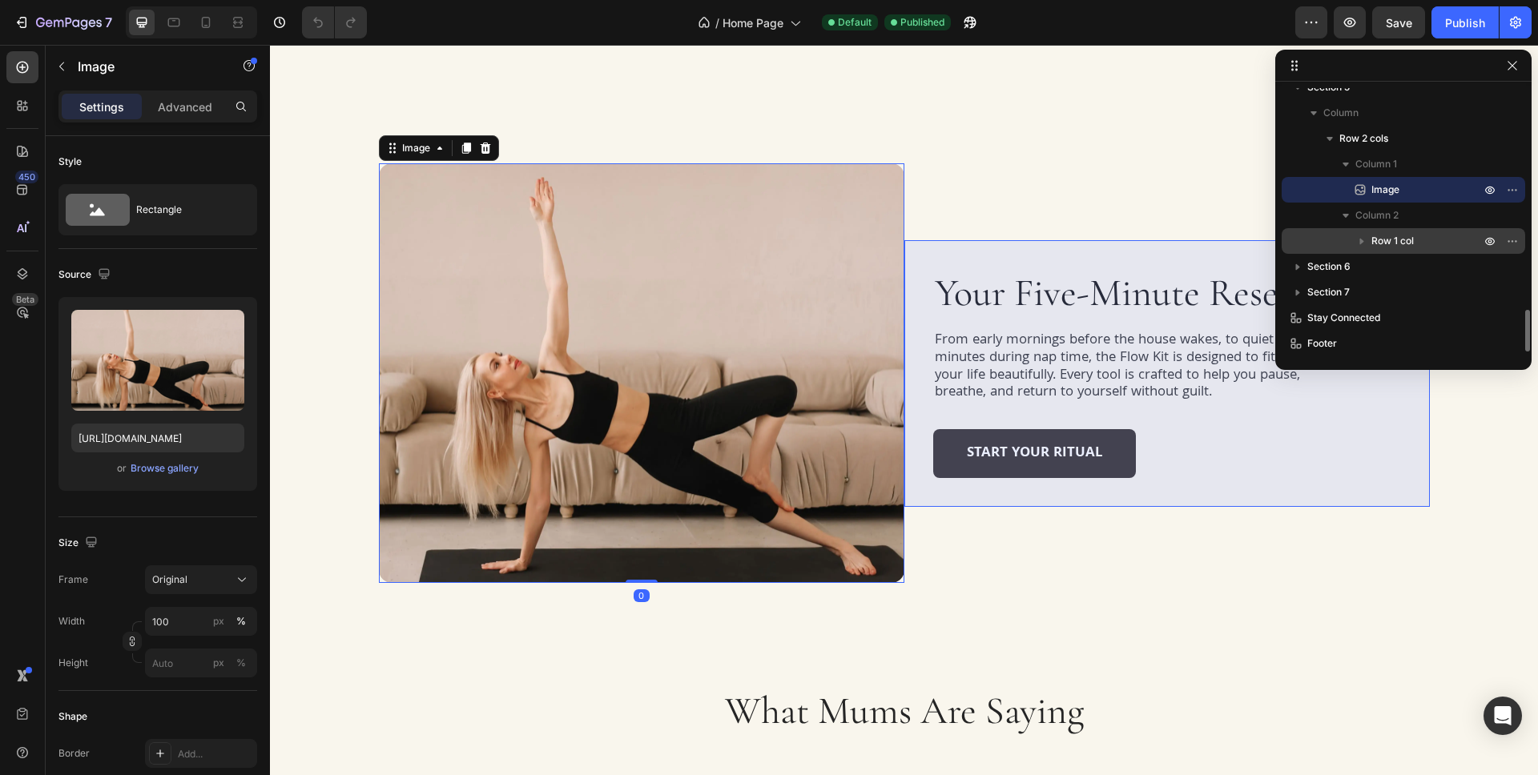
click at [1428, 244] on p "Row 1 col" at bounding box center [1427, 241] width 112 height 16
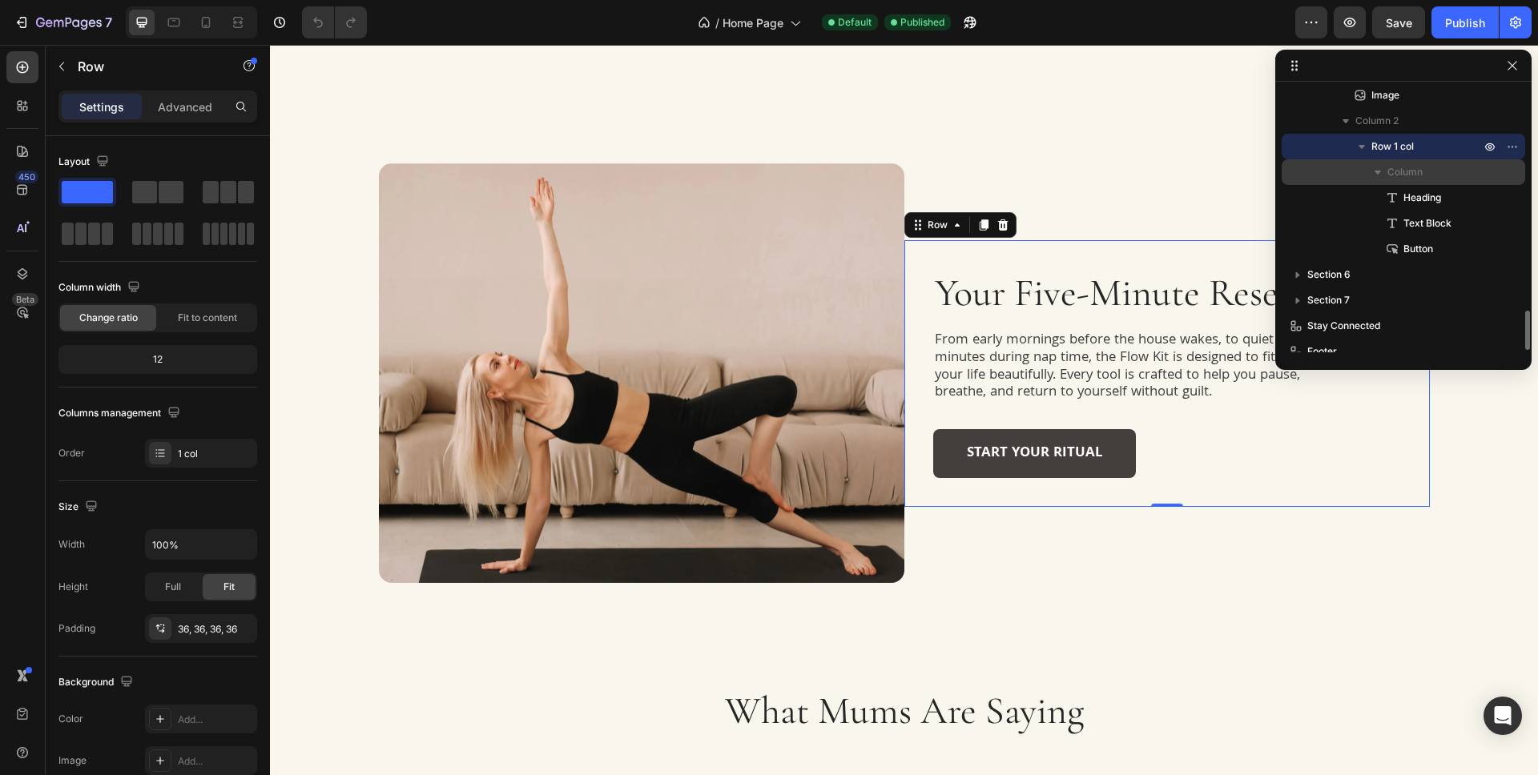
scroll to position [1504, 0]
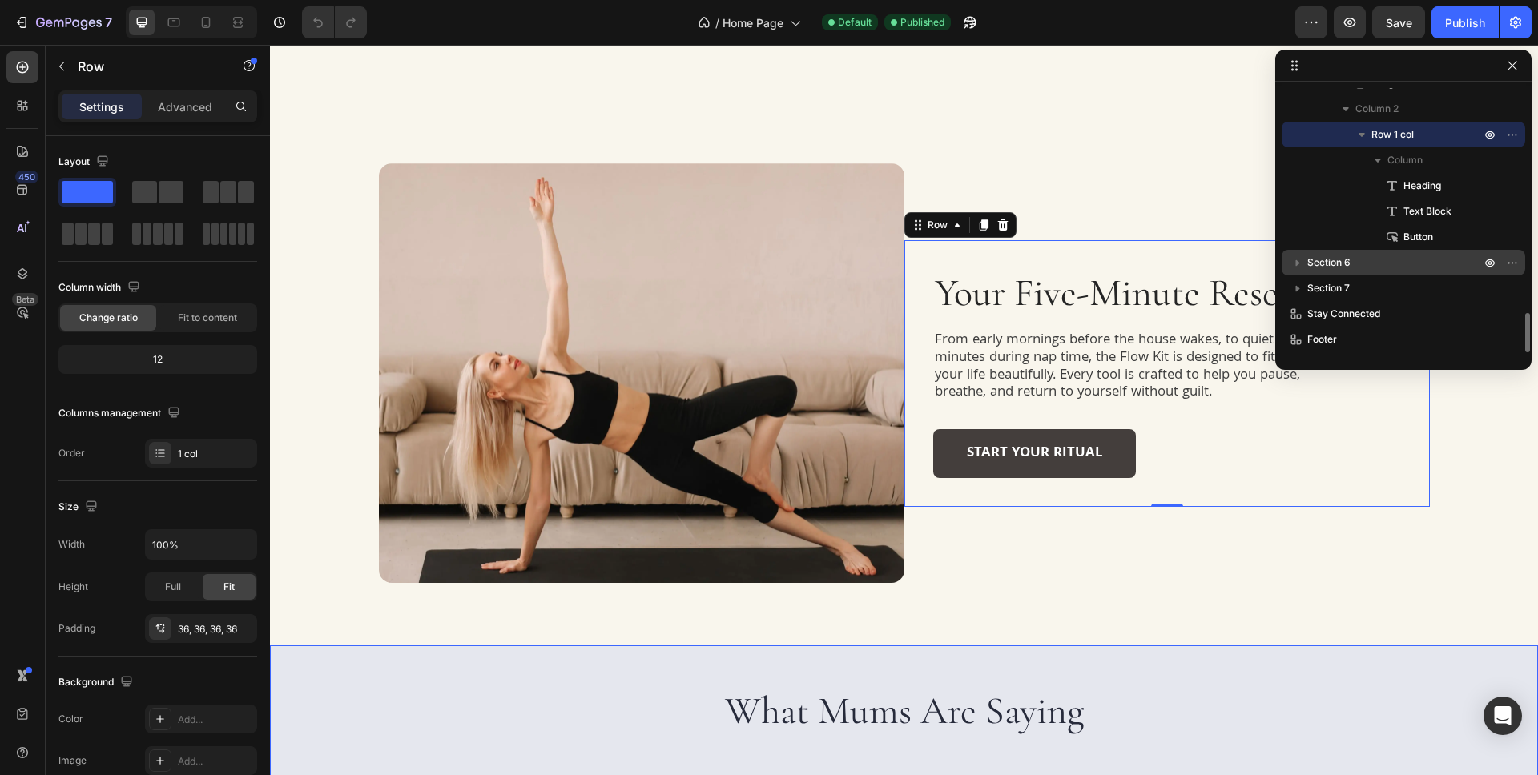
click at [1405, 272] on div "Section 6" at bounding box center [1403, 263] width 231 height 26
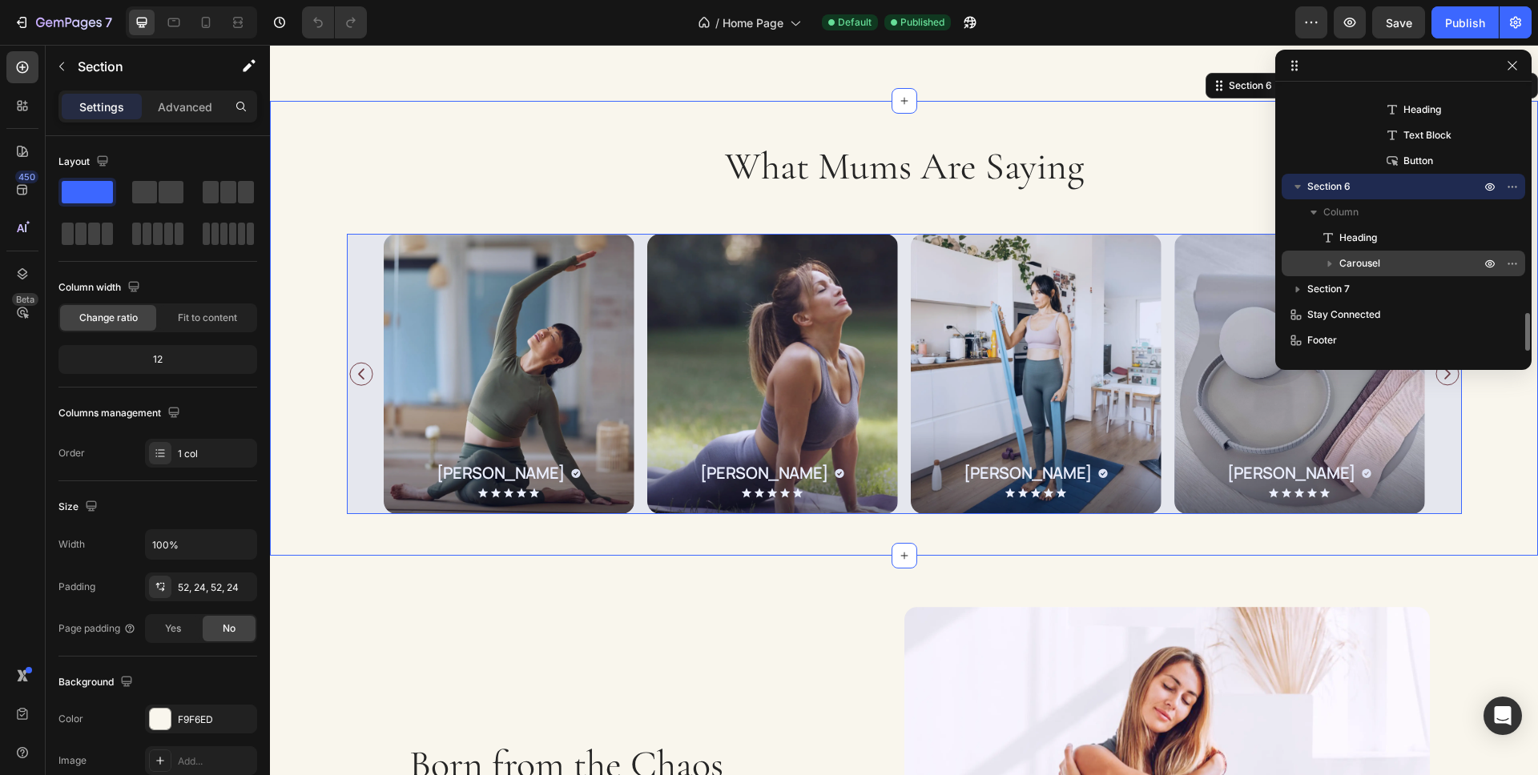
scroll to position [1581, 0]
click at [1410, 265] on p "Carousel" at bounding box center [1411, 263] width 144 height 16
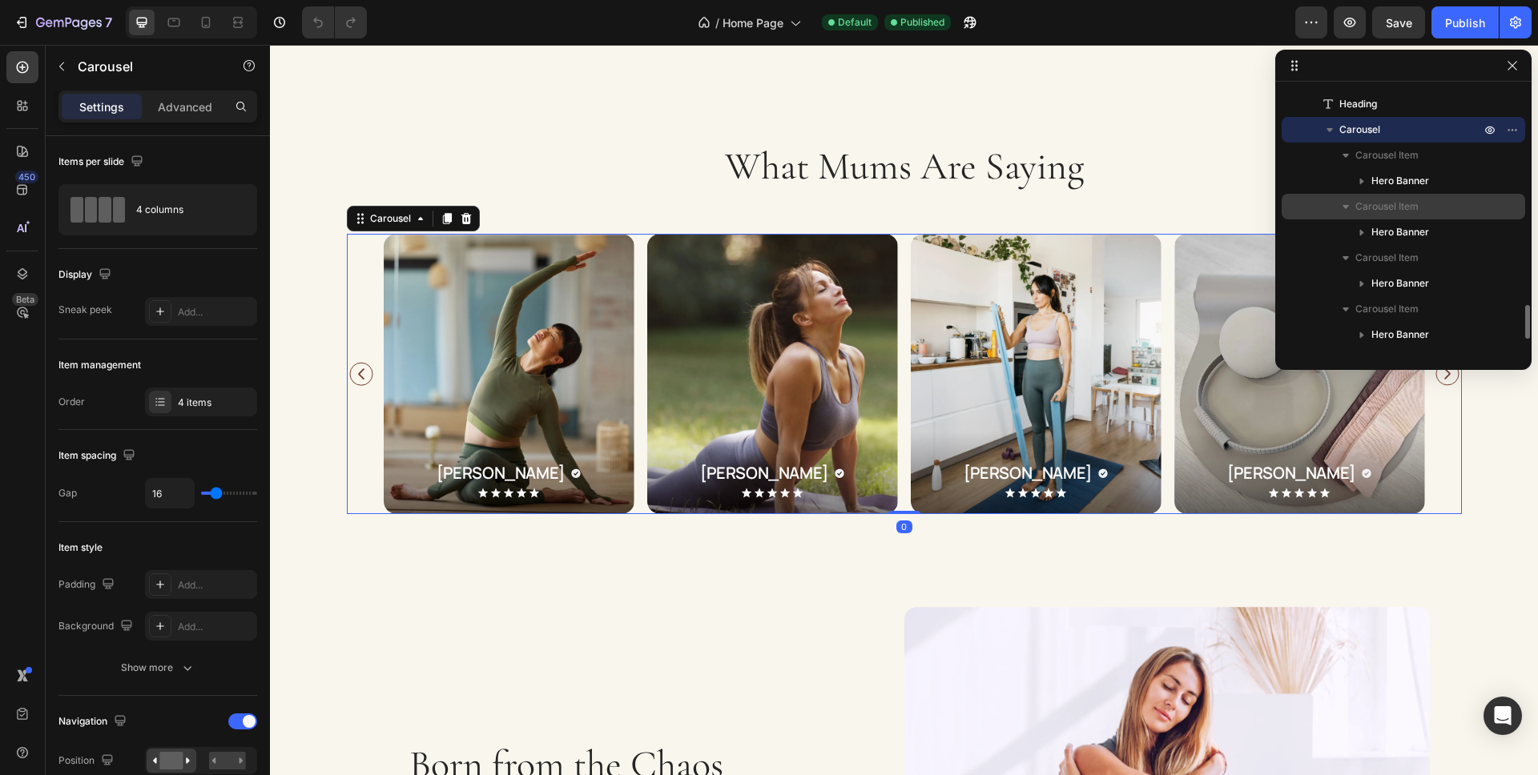
scroll to position [1718, 0]
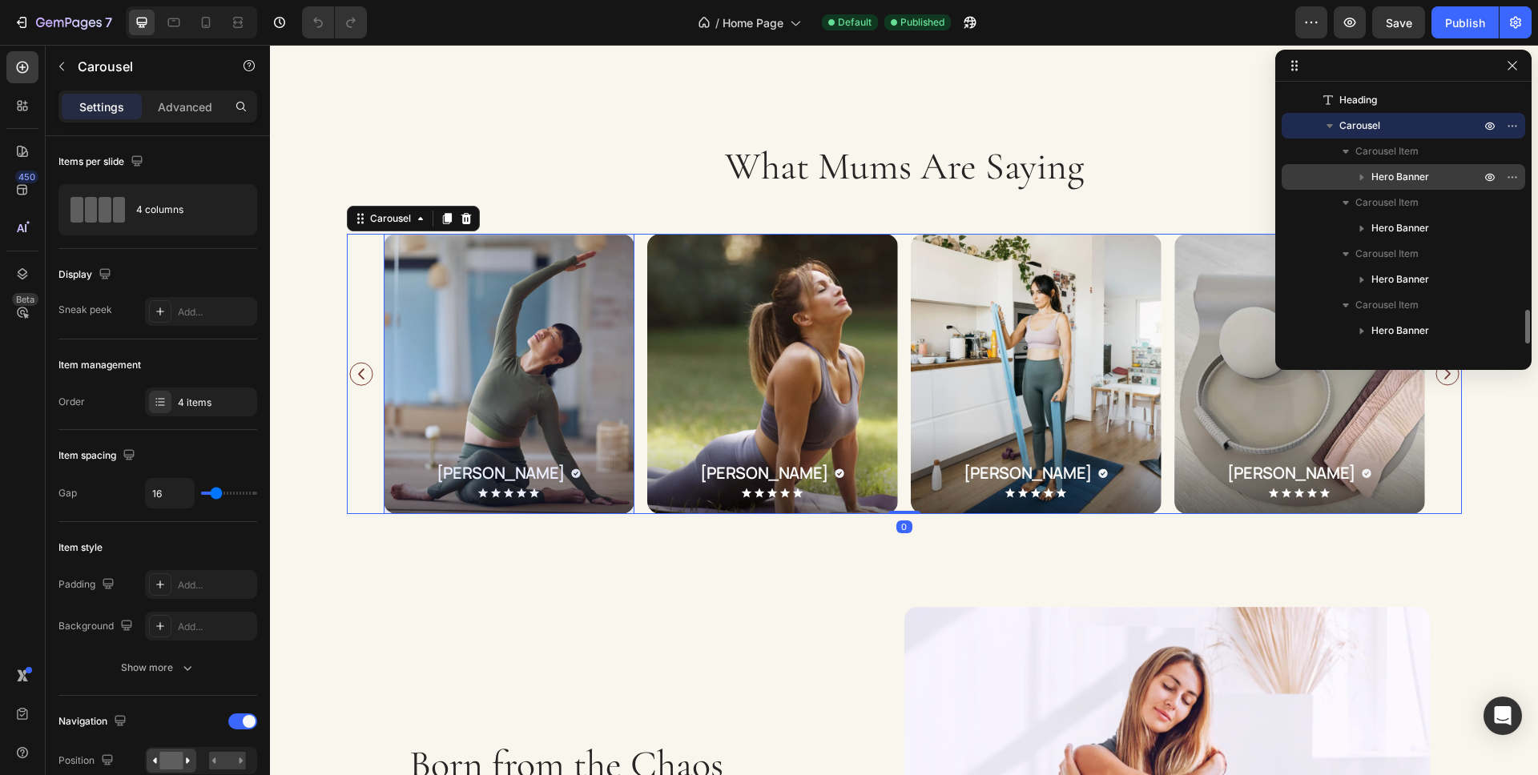
click at [1429, 180] on p "Hero Banner" at bounding box center [1427, 177] width 112 height 16
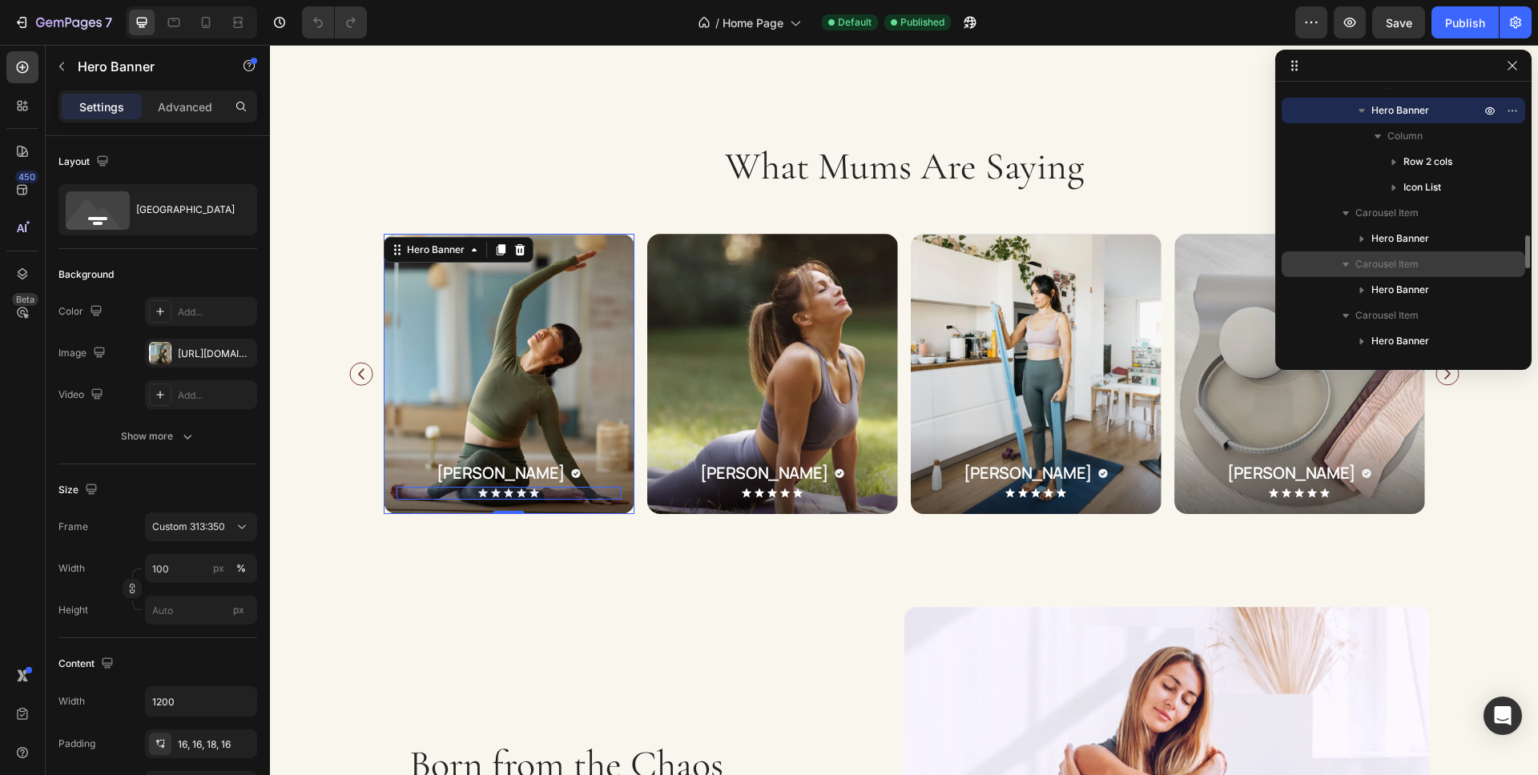
scroll to position [1863, 0]
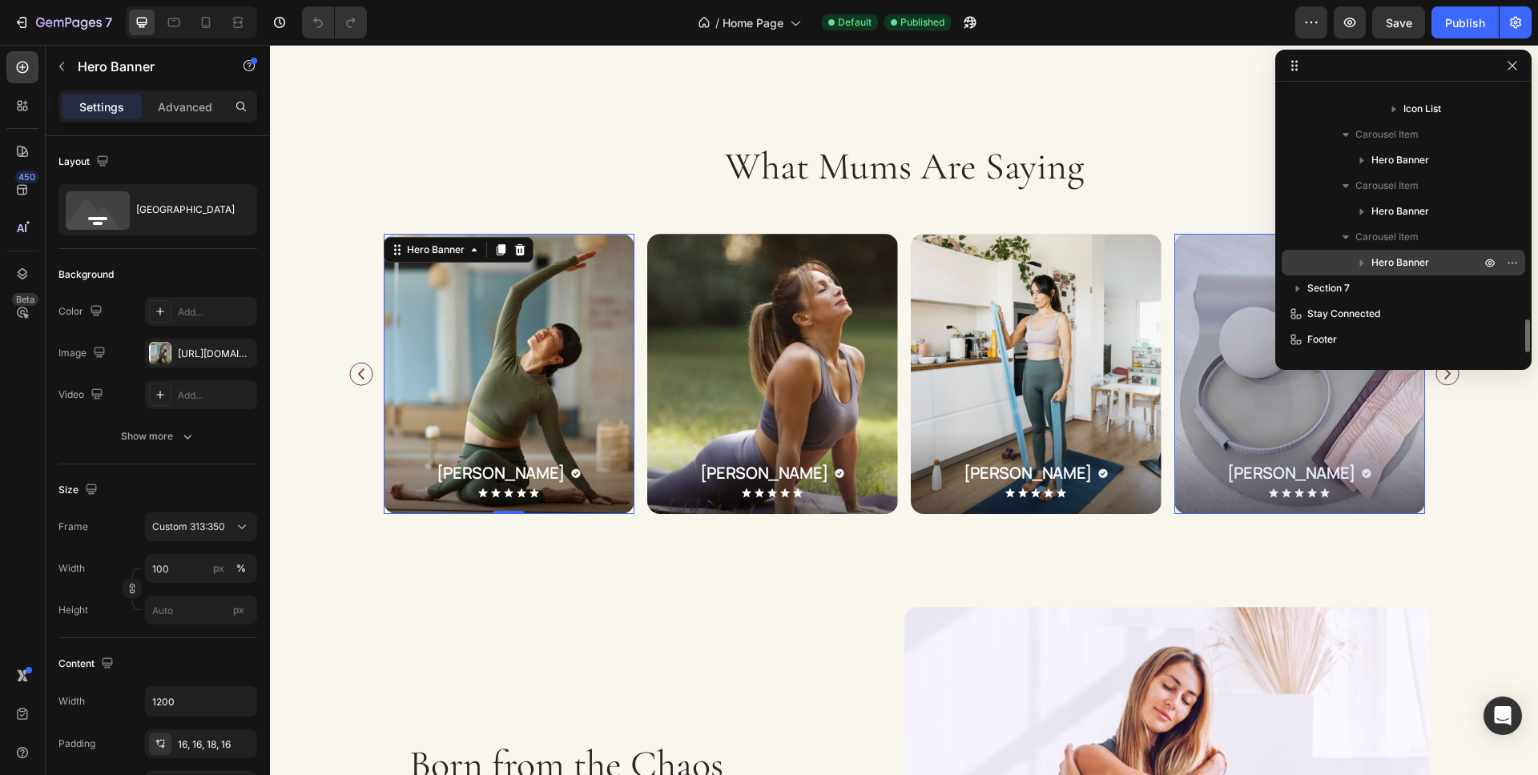
click at [1411, 268] on span "Hero Banner" at bounding box center [1400, 263] width 58 height 16
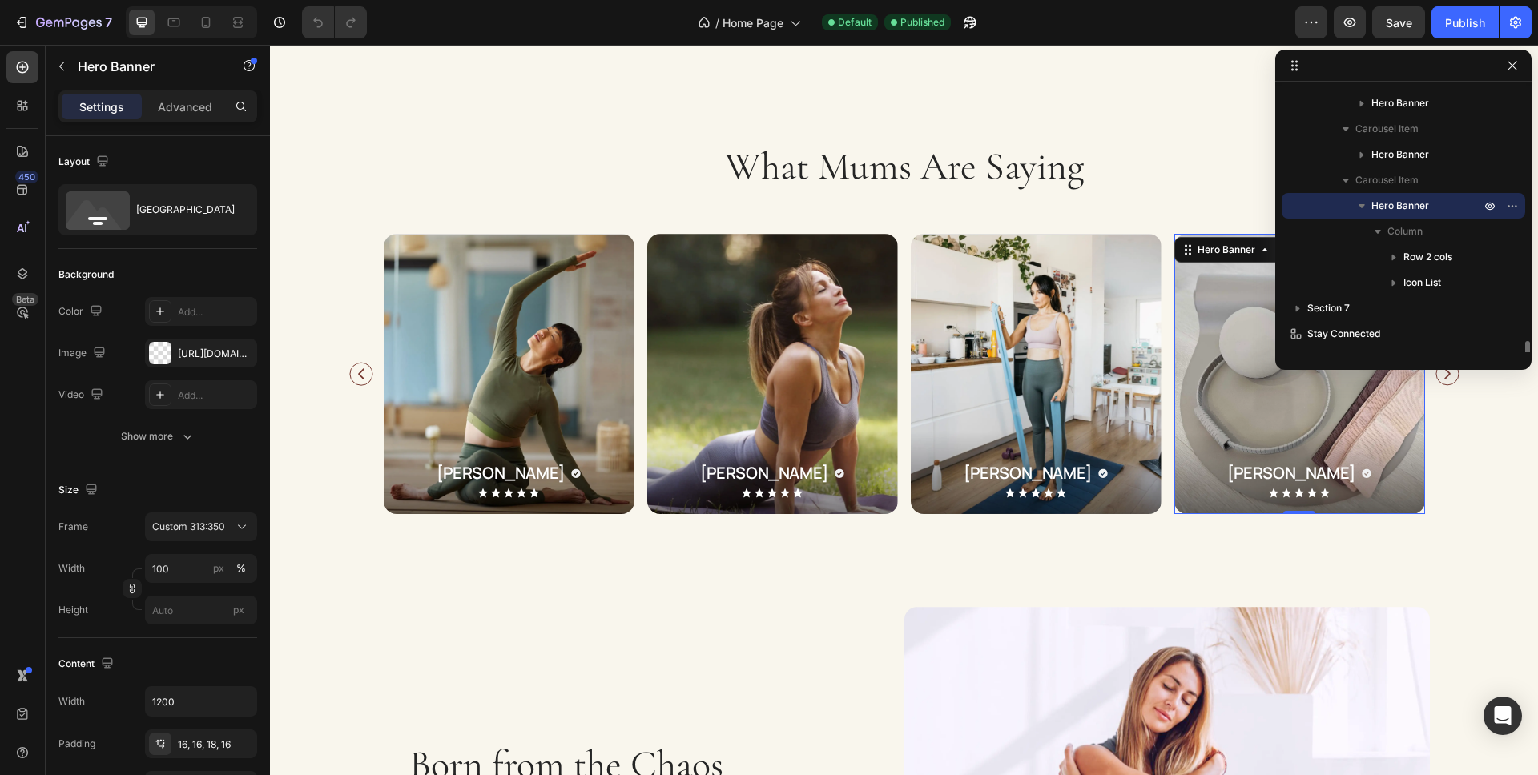
scroll to position [1940, 0]
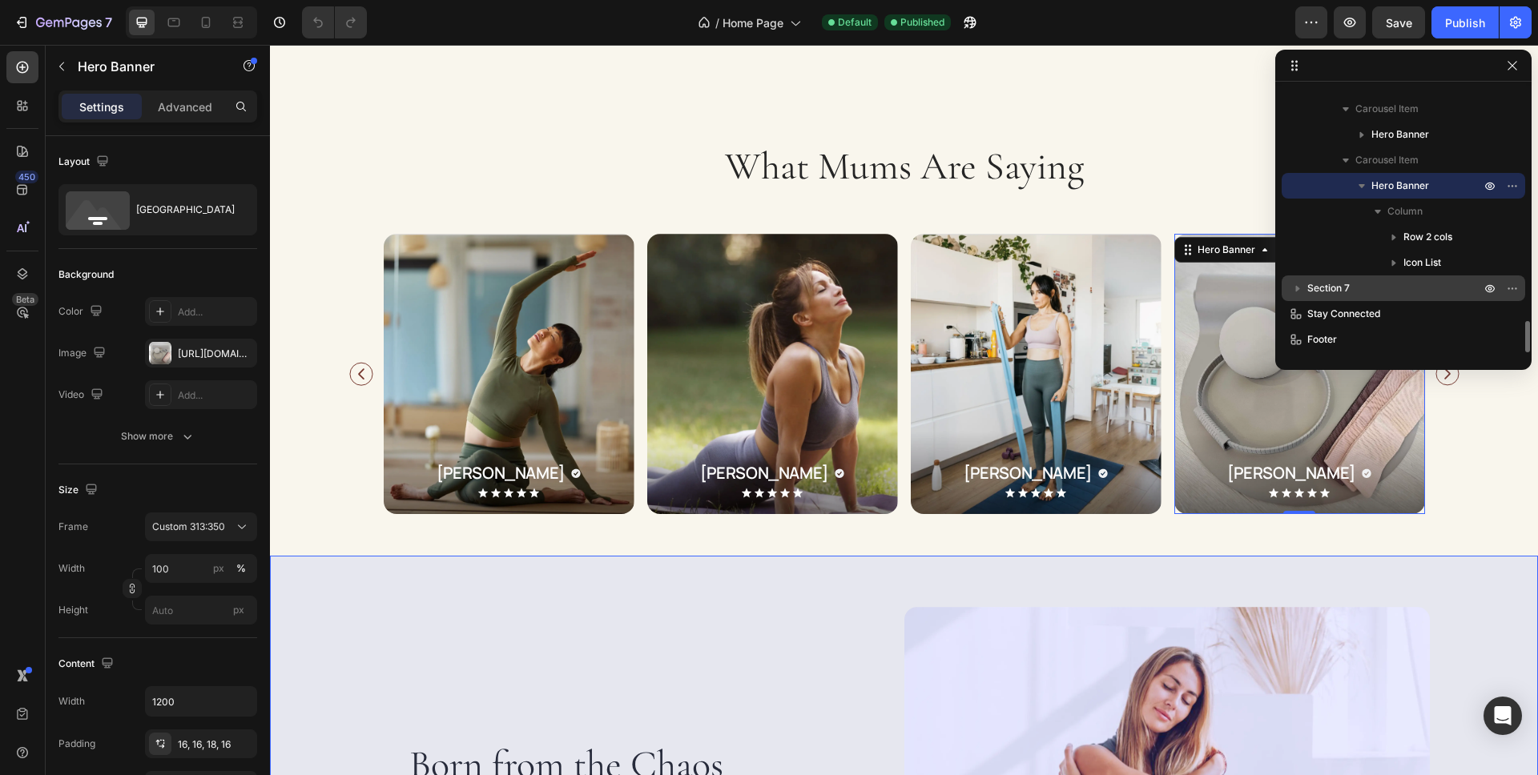
click at [1400, 285] on p "Section 7" at bounding box center [1395, 288] width 176 height 16
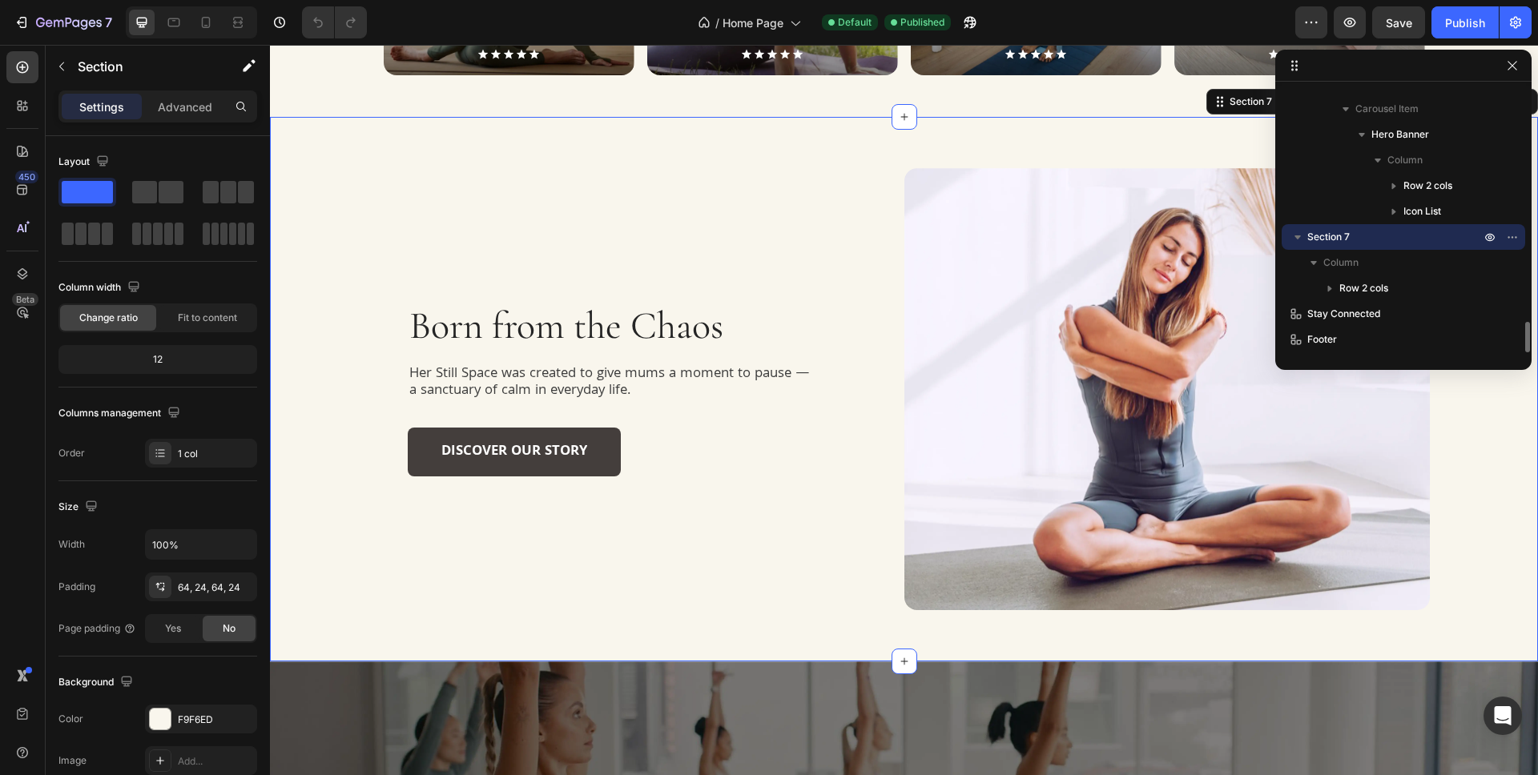
scroll to position [2919, 0]
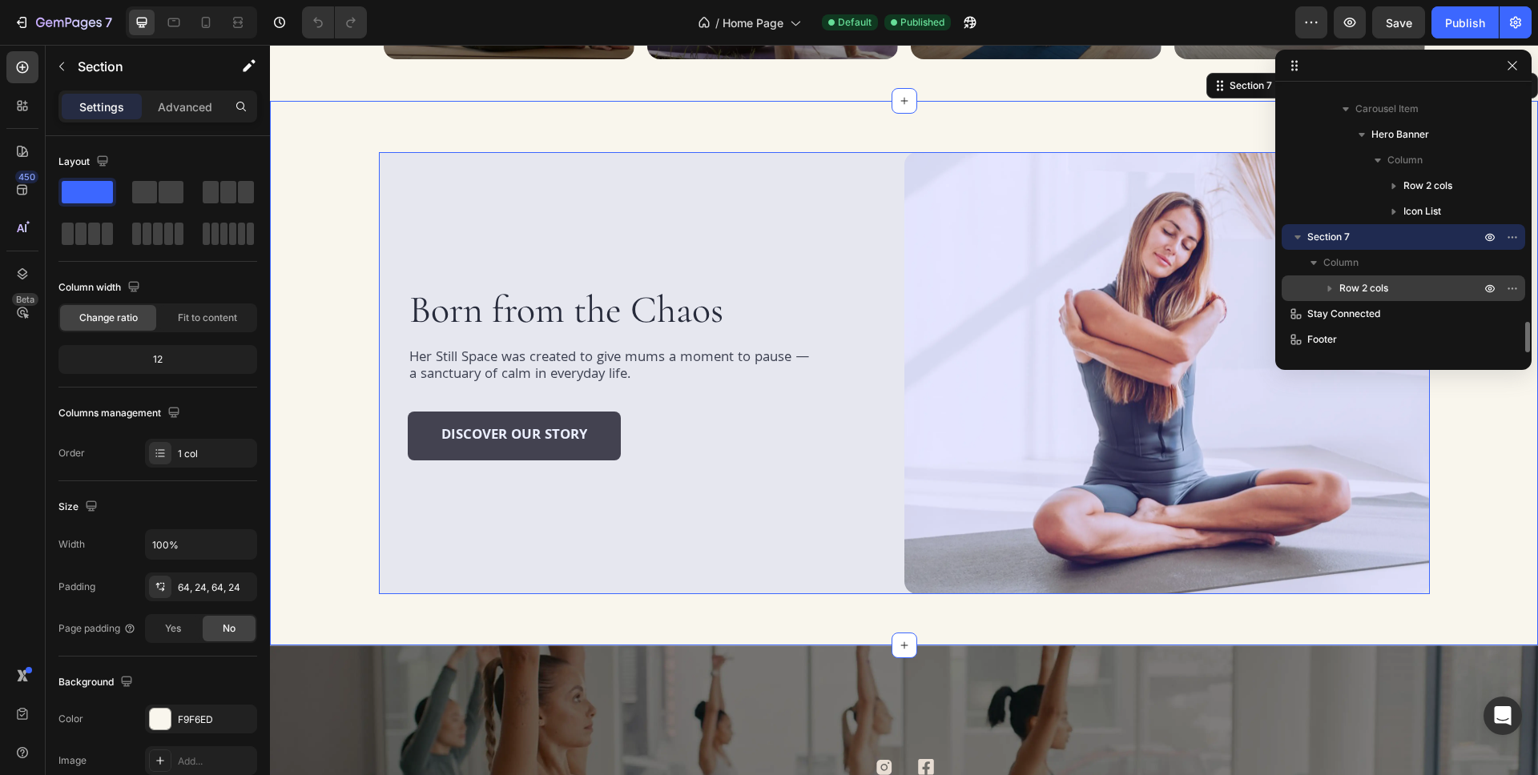
click at [1411, 286] on p "Row 2 cols" at bounding box center [1411, 288] width 144 height 16
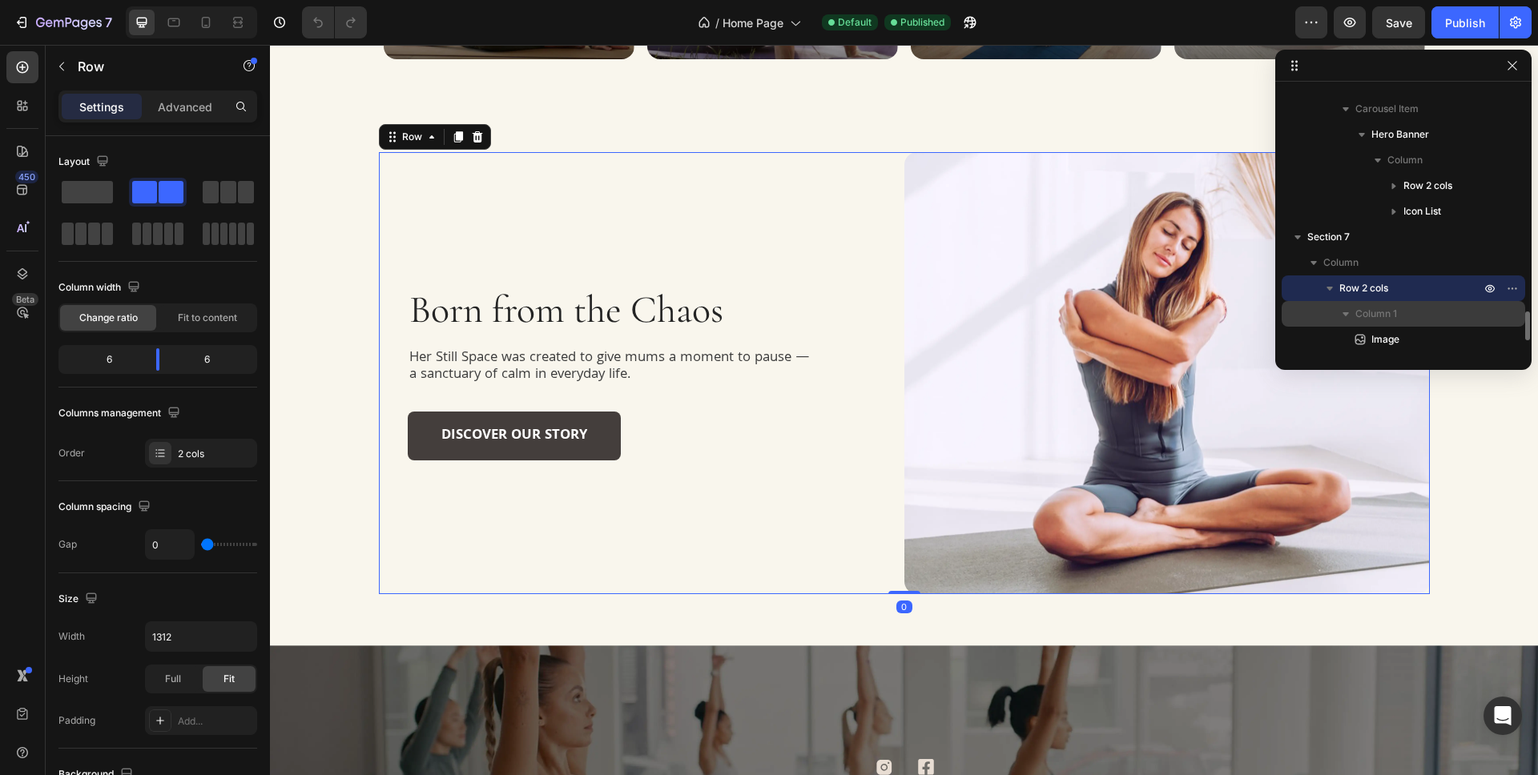
scroll to position [2094, 0]
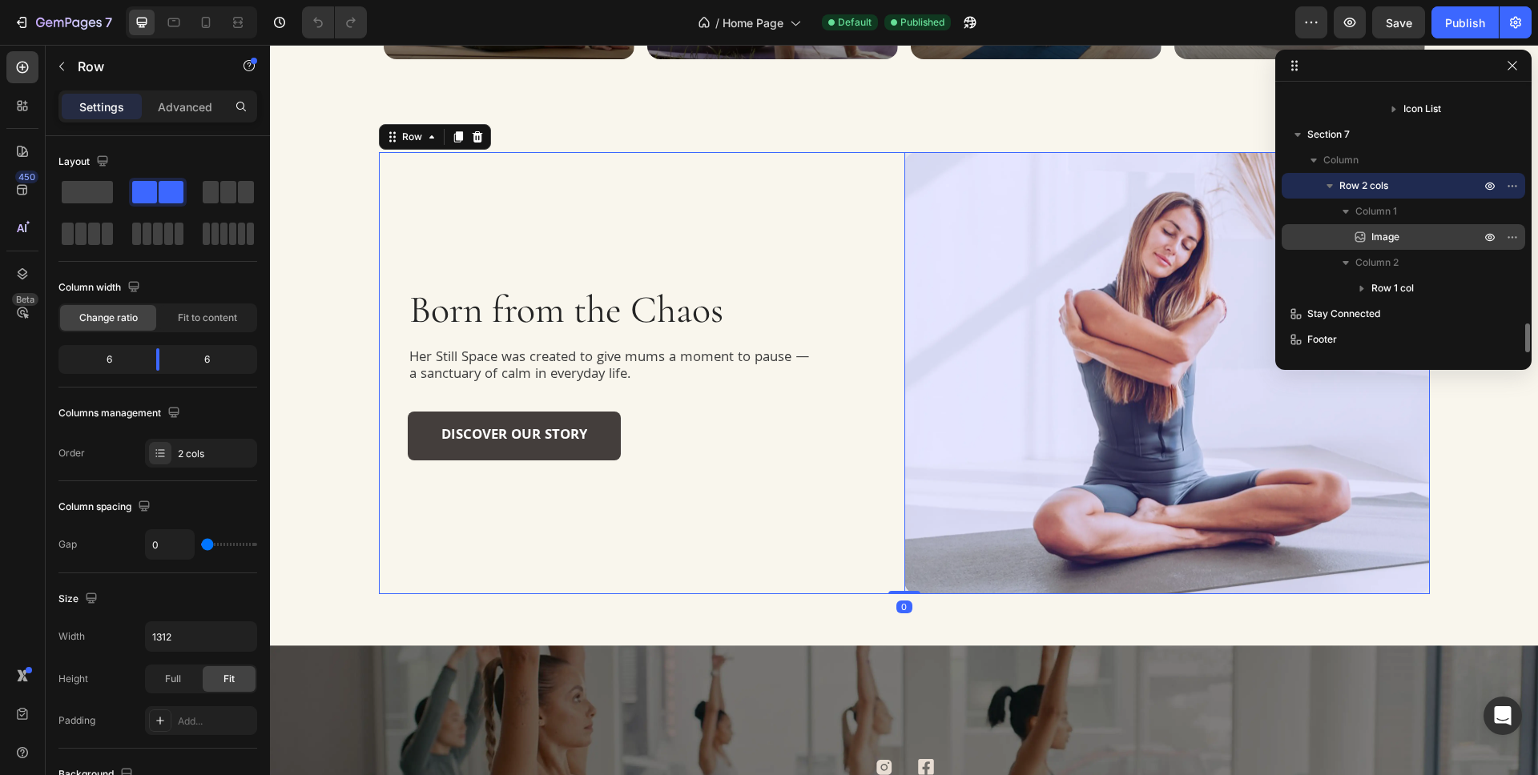
click at [1403, 237] on p "Image" at bounding box center [1408, 237] width 112 height 16
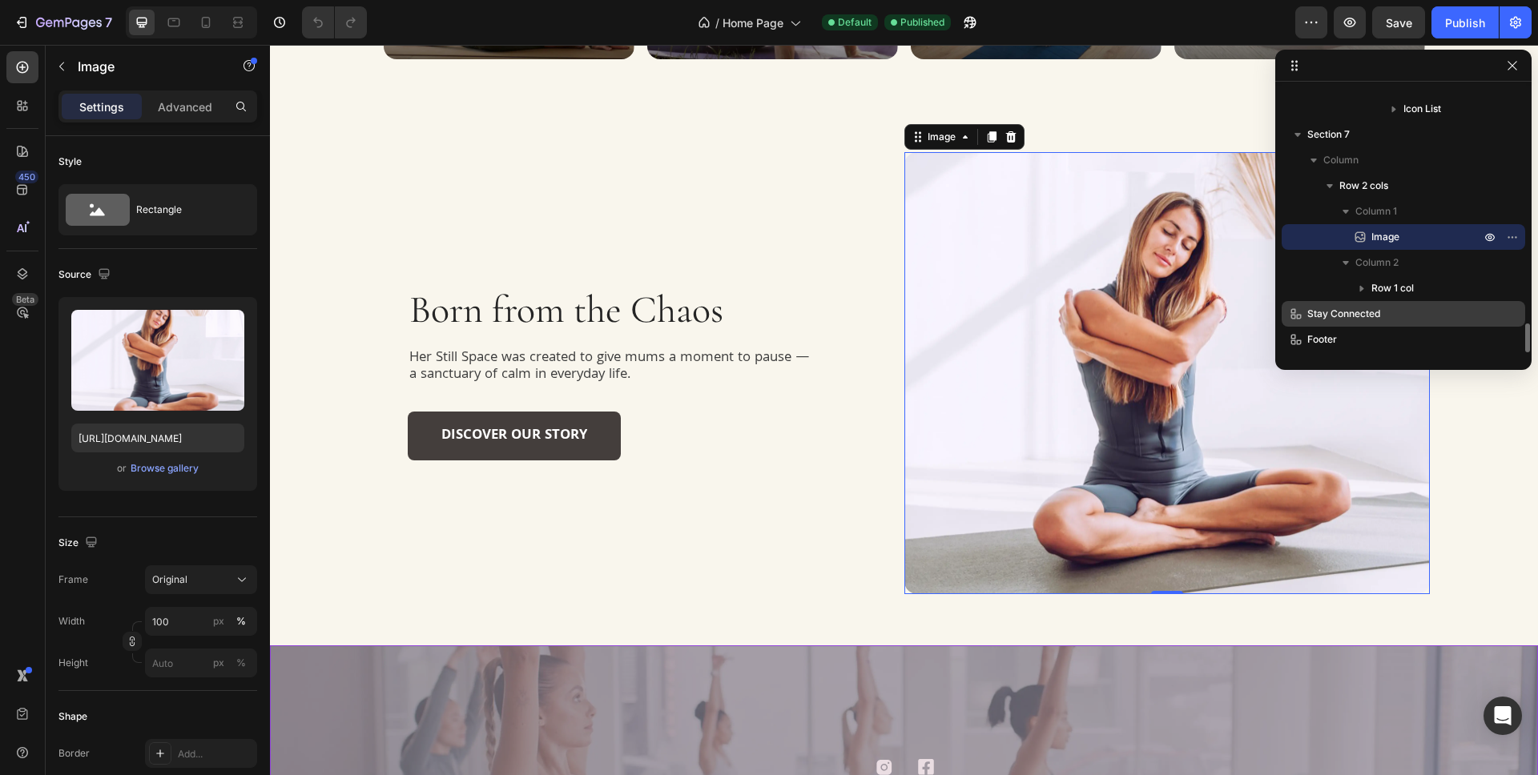
click at [1399, 320] on p "Stay Connected" at bounding box center [1376, 314] width 176 height 16
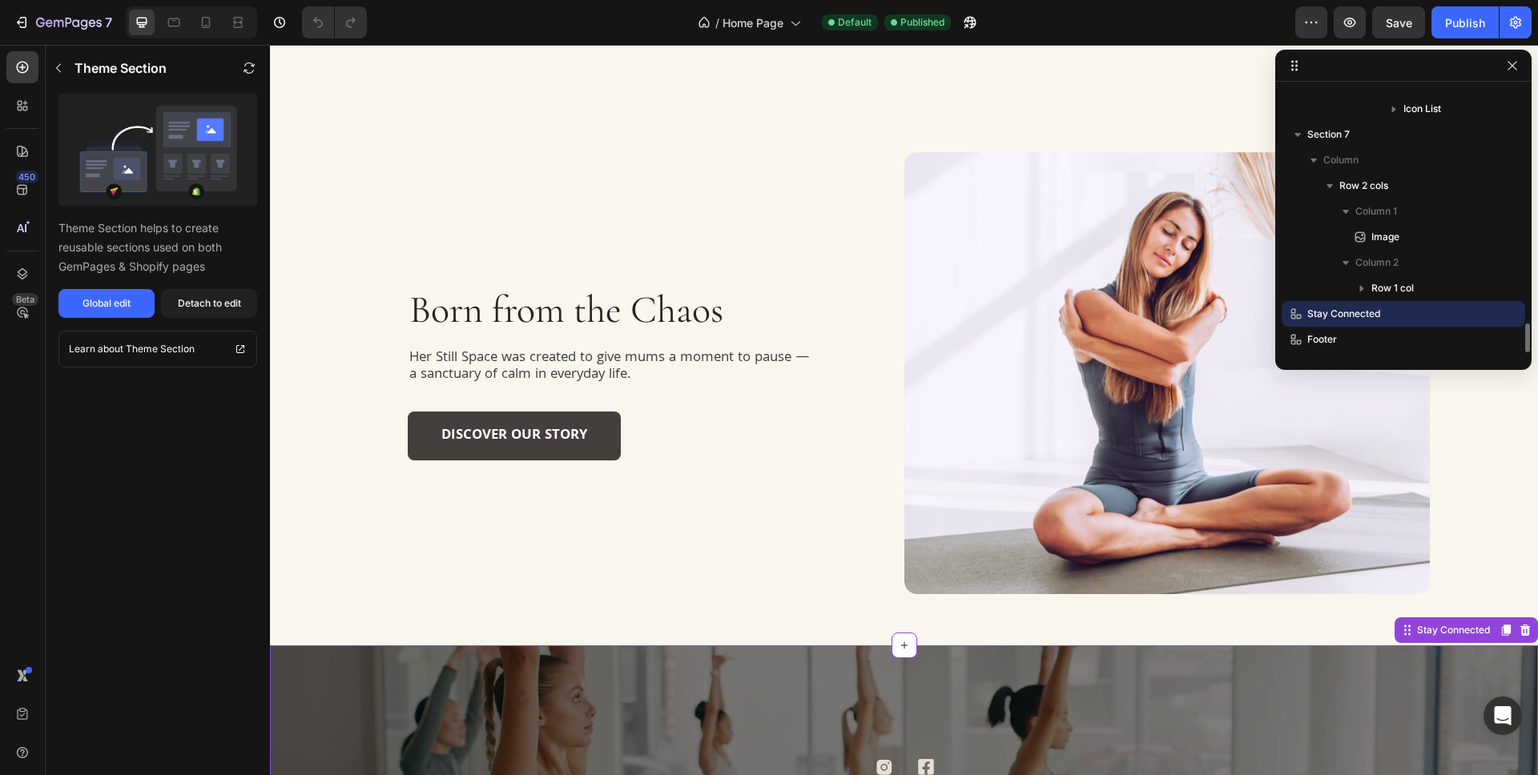
scroll to position [3463, 0]
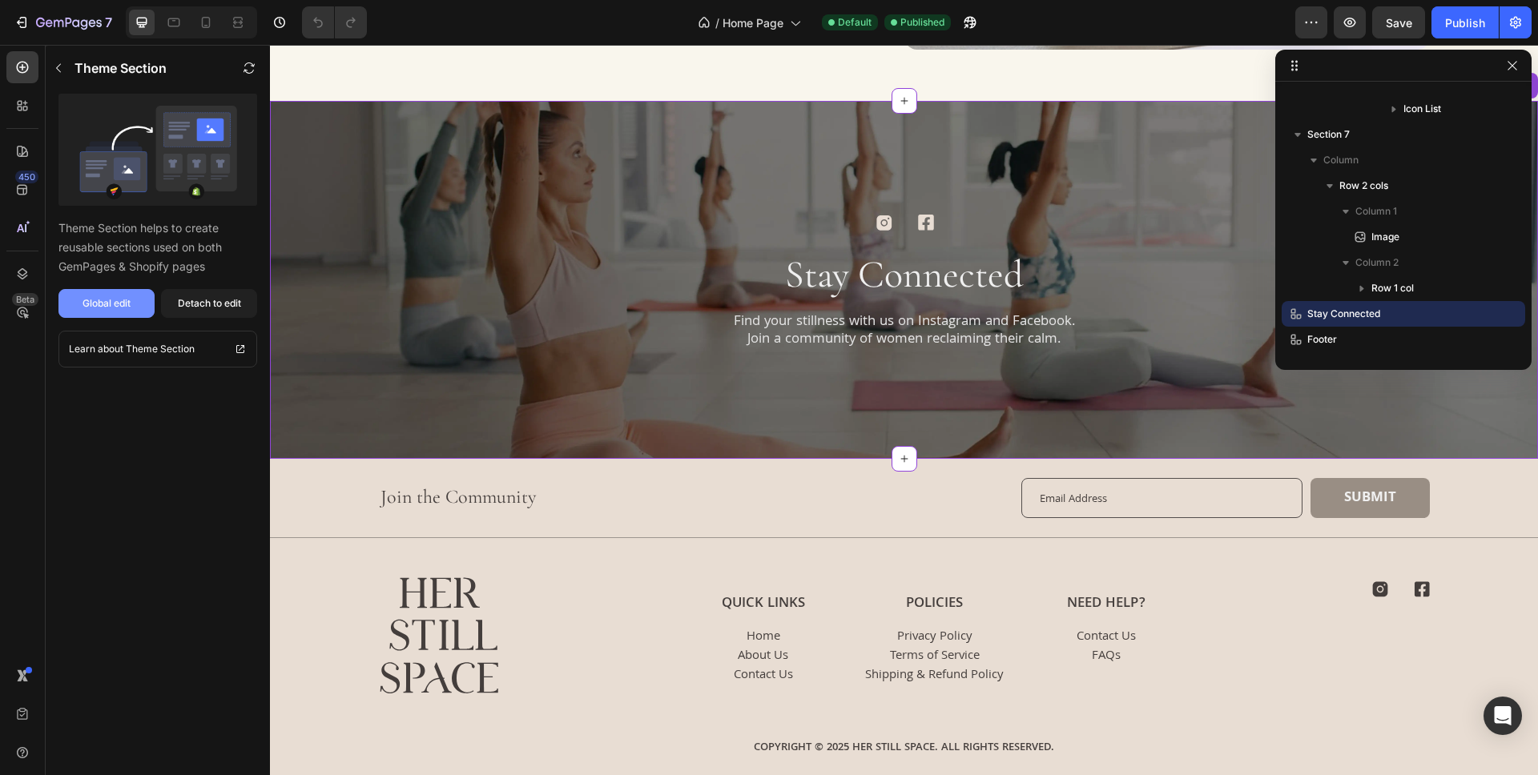
click at [99, 302] on div "Global edit" at bounding box center [107, 303] width 48 height 14
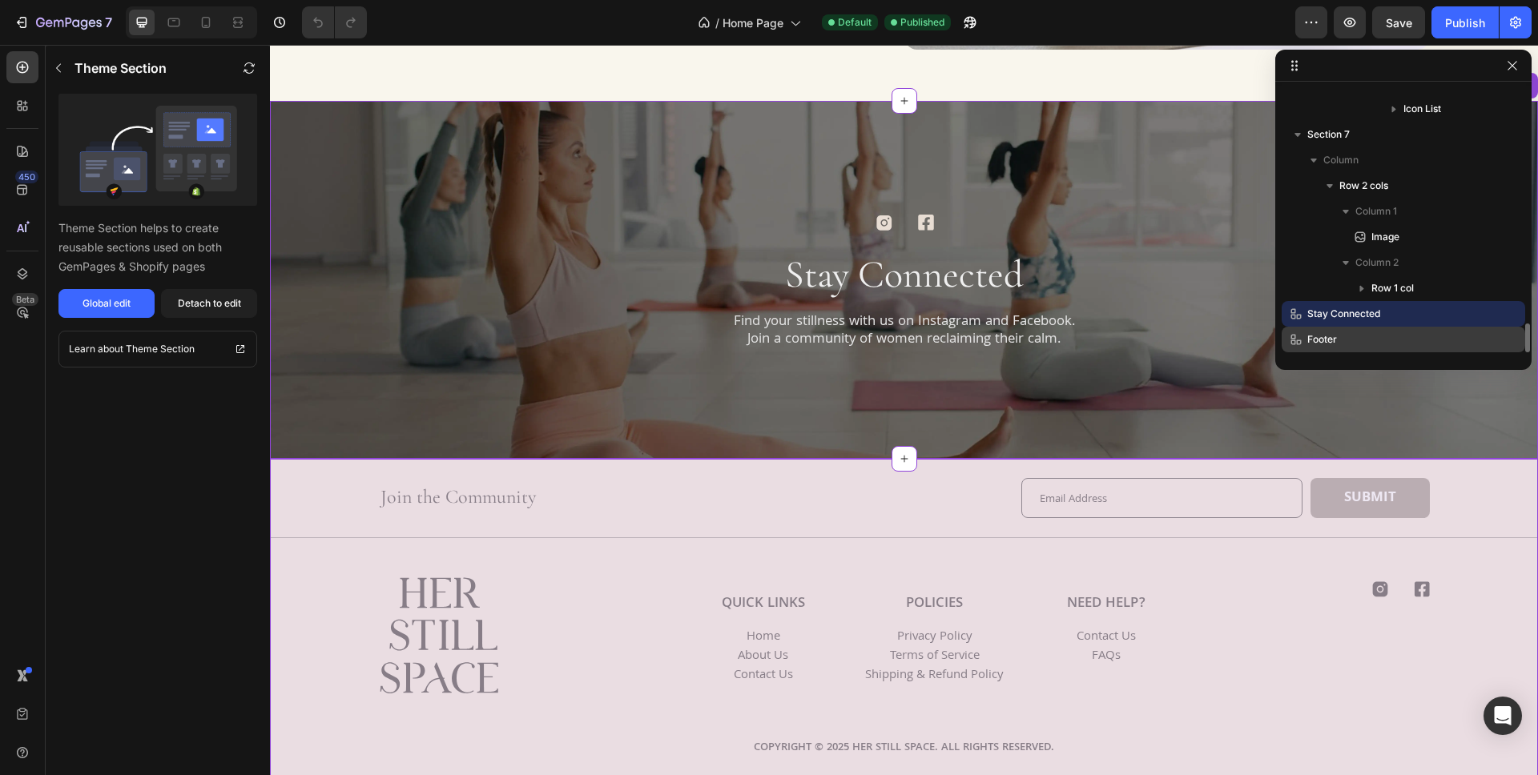
click at [1381, 341] on p "Footer" at bounding box center [1376, 340] width 176 height 16
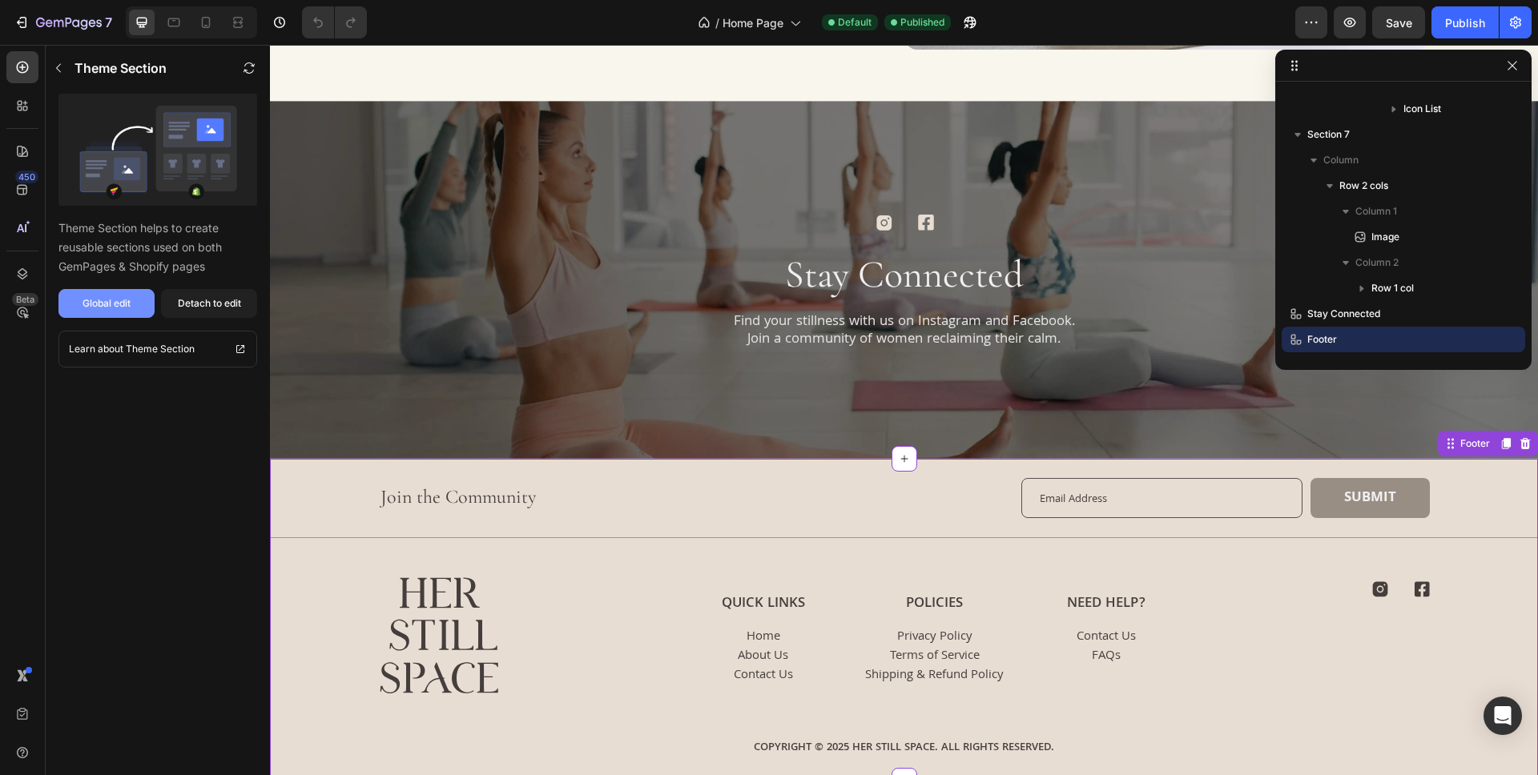
click at [132, 300] on button "Global edit" at bounding box center [106, 303] width 96 height 29
